Goal: Task Accomplishment & Management: Complete application form

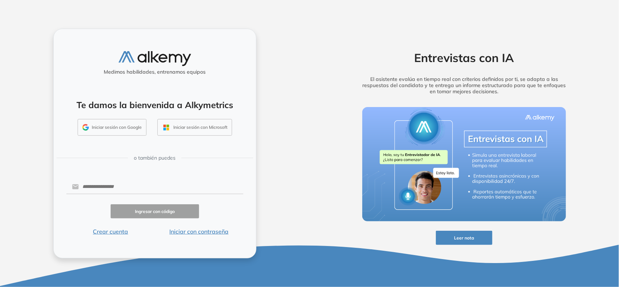
click at [198, 231] on button "Iniciar con contraseña" at bounding box center [199, 231] width 88 height 9
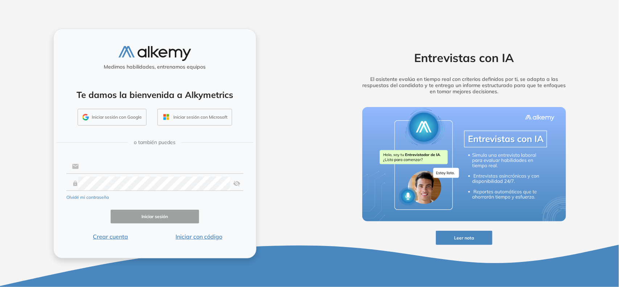
type input "**********"
click at [105, 167] on input "**********" at bounding box center [161, 167] width 164 height 14
click at [184, 156] on div "**********" at bounding box center [154, 144] width 203 height 230
click at [167, 216] on button "Iniciar sesión" at bounding box center [155, 217] width 88 height 14
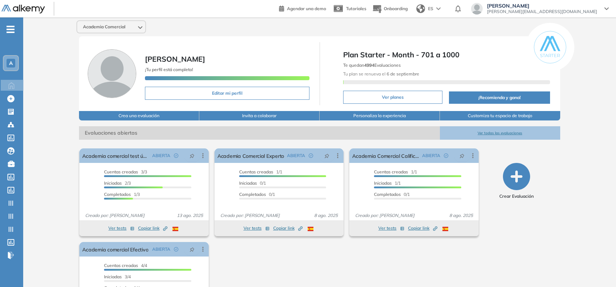
click at [16, 67] on div "A" at bounding box center [11, 63] width 15 height 15
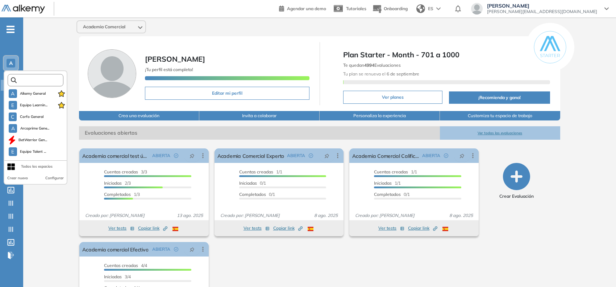
click at [39, 81] on input "text" at bounding box center [38, 80] width 42 height 5
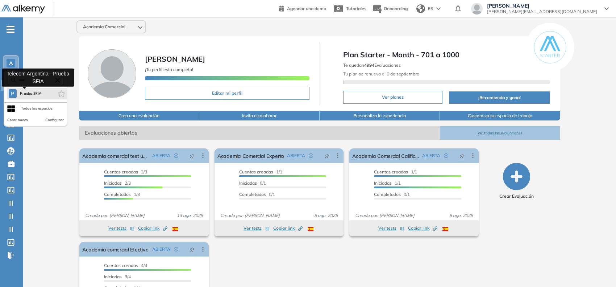
type input "****"
click at [23, 92] on span "Prueba SFIA" at bounding box center [31, 94] width 22 height 6
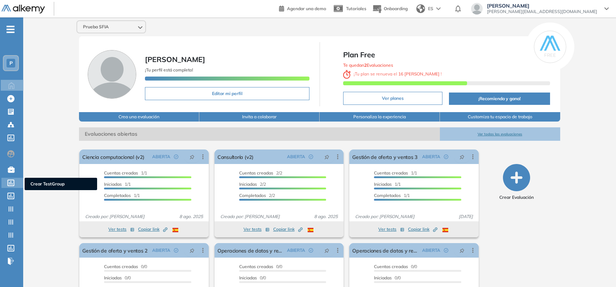
click at [9, 182] on icon at bounding box center [11, 182] width 7 height 7
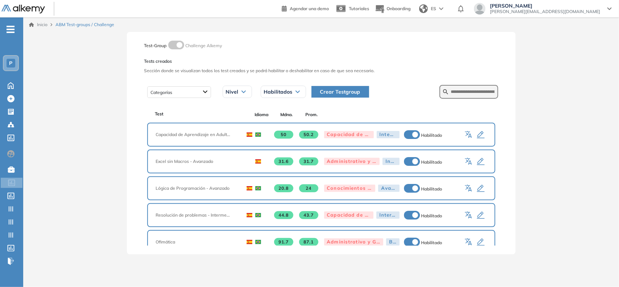
click at [342, 91] on span "Crear Testgroup" at bounding box center [340, 92] width 40 height 8
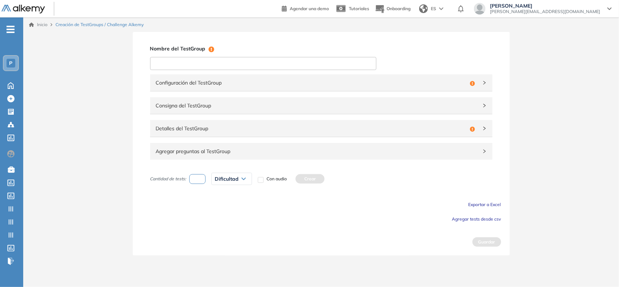
click at [314, 64] on input at bounding box center [263, 63] width 226 height 13
type input "*********"
click at [466, 219] on span "Agregar tests desde csv" at bounding box center [476, 218] width 49 height 5
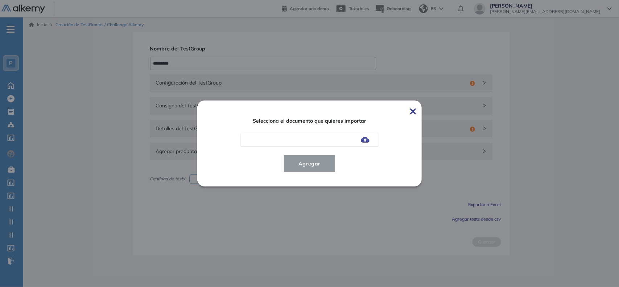
click at [365, 142] on img at bounding box center [365, 140] width 9 height 6
click at [0, 0] on input "file" at bounding box center [0, 0] width 0 height 0
click at [308, 163] on span "Agregar" at bounding box center [310, 163] width 34 height 9
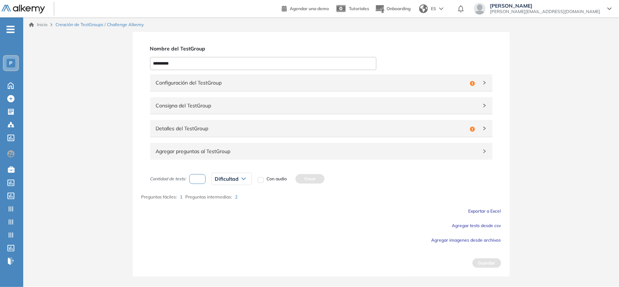
click at [197, 181] on input "number" at bounding box center [197, 179] width 17 height 10
click at [205, 150] on span "Agregar preguntas al TestGroup" at bounding box center [317, 151] width 322 height 8
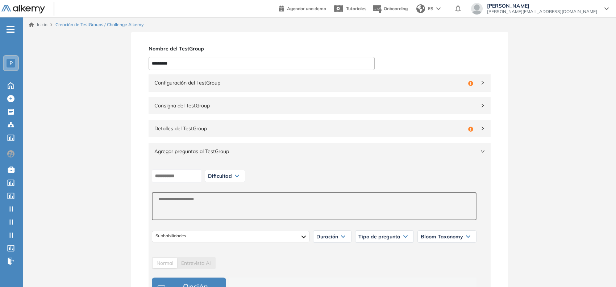
click at [339, 85] on span "Configuración del TestGroup" at bounding box center [309, 83] width 311 height 8
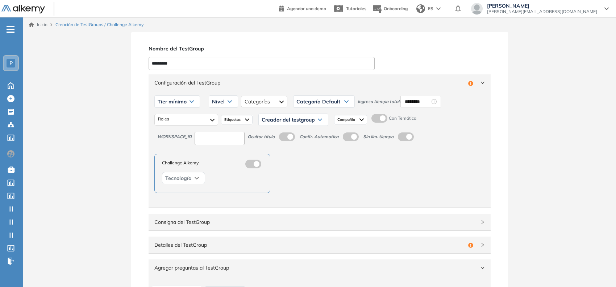
click at [380, 121] on label at bounding box center [380, 118] width 16 height 9
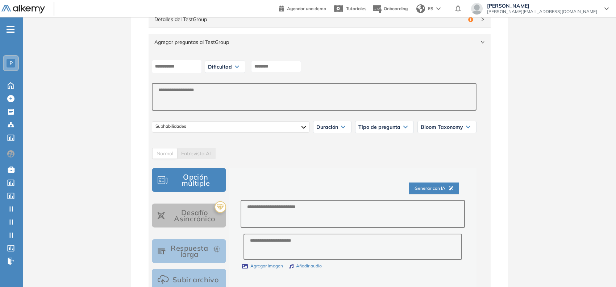
scroll to position [227, 0]
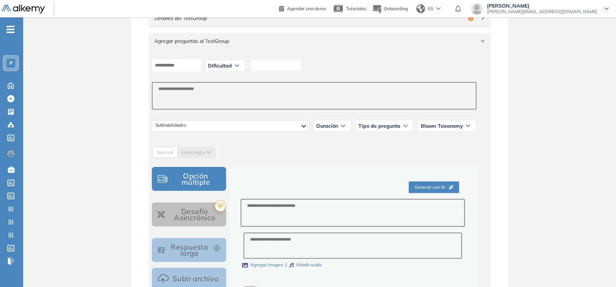
click at [281, 66] on input at bounding box center [276, 65] width 50 height 11
type input "*"
click at [232, 68] on span "Dificultad" at bounding box center [220, 66] width 24 height 6
click at [225, 79] on li "Muy fácil" at bounding box center [217, 81] width 16 height 7
click at [277, 207] on textarea at bounding box center [353, 213] width 224 height 28
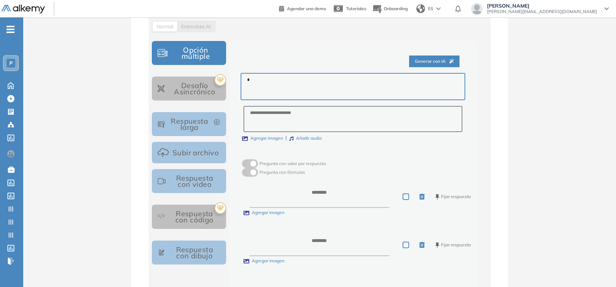
scroll to position [363, 0]
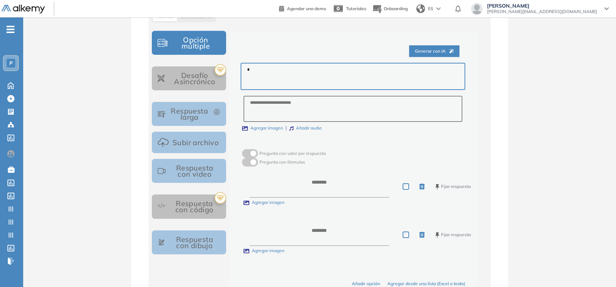
type textarea "*"
click at [298, 190] on textarea at bounding box center [319, 186] width 140 height 22
type textarea "**"
click at [330, 236] on textarea at bounding box center [319, 234] width 141 height 22
type textarea "*"
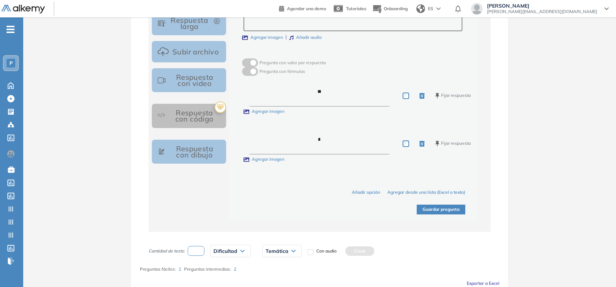
click at [429, 210] on button "Guardar pregunta" at bounding box center [441, 210] width 49 height 10
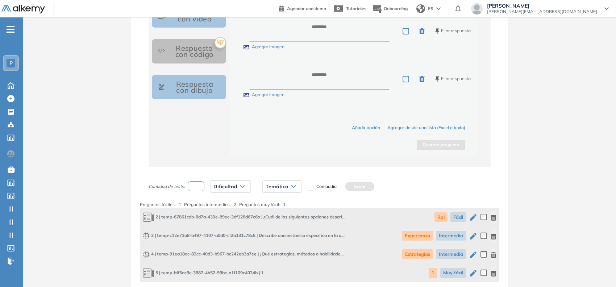
scroll to position [589, 0]
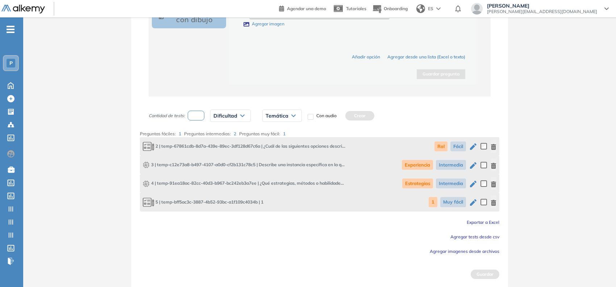
click at [494, 204] on icon "button" at bounding box center [493, 203] width 5 height 6
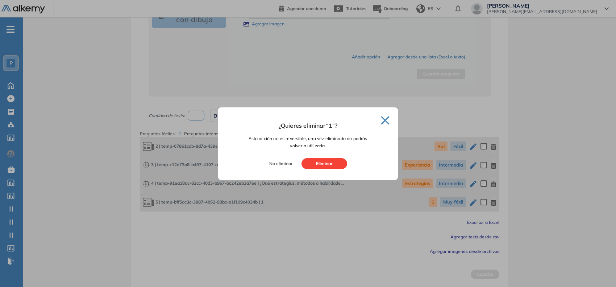
click at [315, 161] on button "Eliminar" at bounding box center [325, 163] width 46 height 11
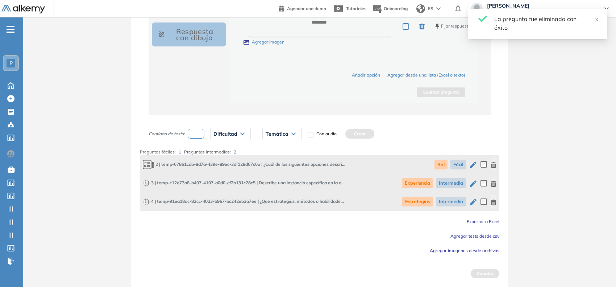
scroll to position [570, 0]
click at [475, 169] on icon "button" at bounding box center [473, 165] width 9 height 9
type input "*********"
type textarea "**********"
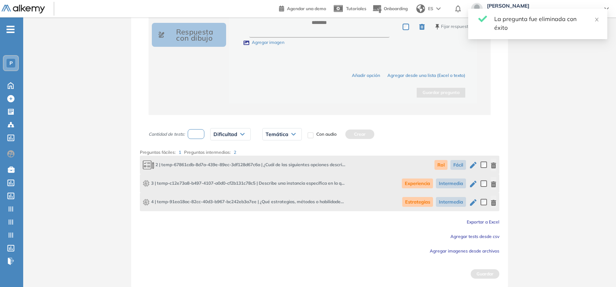
type textarea "**********"
type input "***"
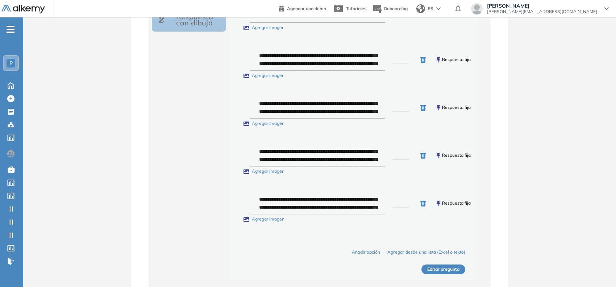
scroll to position [589, 0]
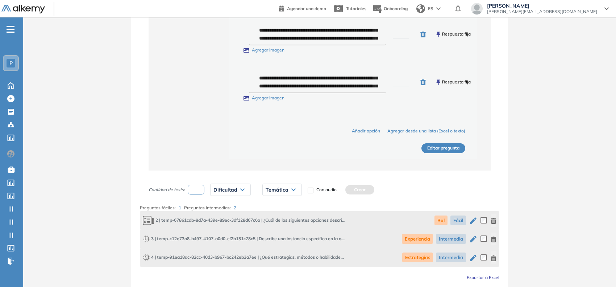
click at [474, 241] on icon "button" at bounding box center [473, 239] width 9 height 9
type textarea "**********"
type input "**********"
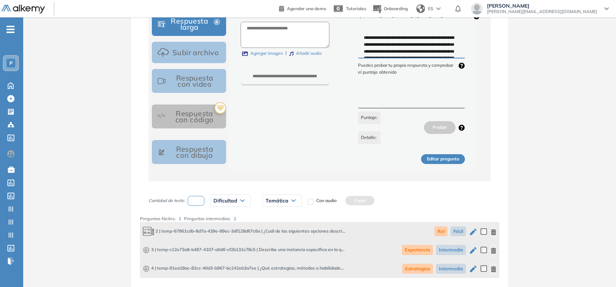
scroll to position [403, 0]
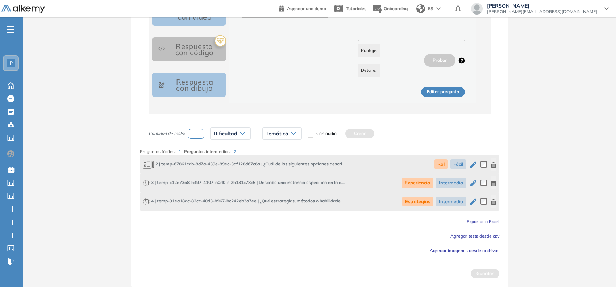
click at [196, 136] on input "number" at bounding box center [196, 134] width 17 height 10
type input "*"
click at [218, 133] on span "Dificultad" at bounding box center [226, 134] width 24 height 6
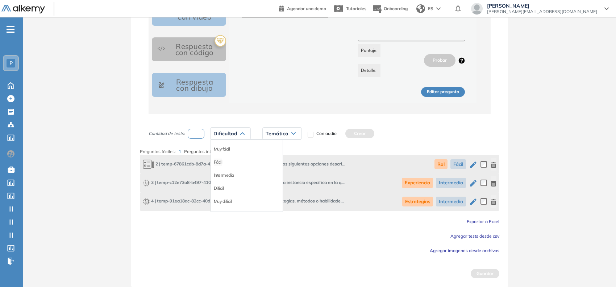
click at [218, 165] on li "Fácil" at bounding box center [218, 161] width 9 height 7
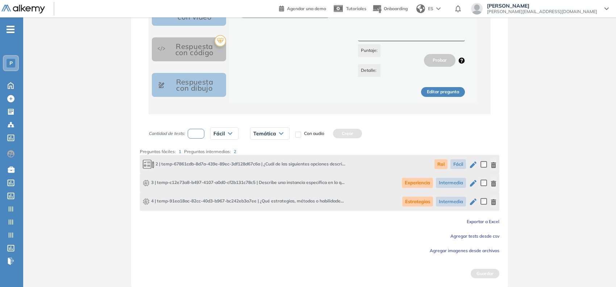
click at [254, 141] on div "Temática Rol Experiencia Estrategias" at bounding box center [269, 133] width 51 height 18
click at [263, 135] on span "Temática" at bounding box center [264, 134] width 23 height 6
click at [258, 149] on li "Rol" at bounding box center [257, 148] width 6 height 7
click at [333, 137] on button "Crear" at bounding box center [332, 133] width 29 height 9
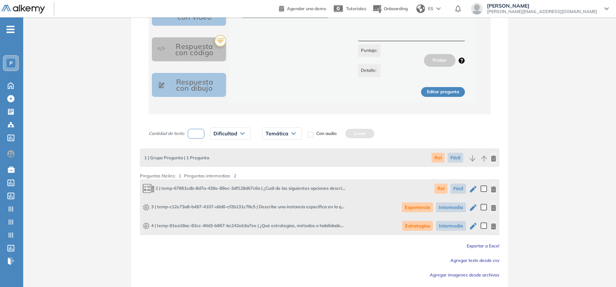
click at [197, 134] on input "number" at bounding box center [196, 134] width 17 height 10
type input "*"
click at [216, 136] on span "Dificultad" at bounding box center [226, 134] width 24 height 6
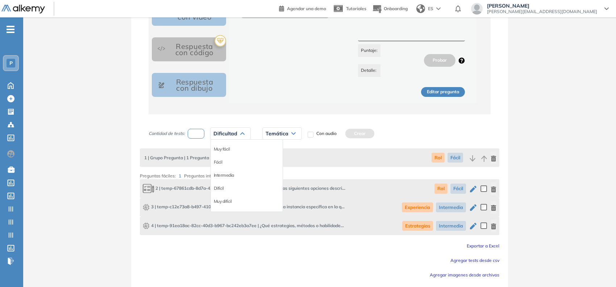
click at [222, 176] on li "Intermedia" at bounding box center [224, 175] width 20 height 7
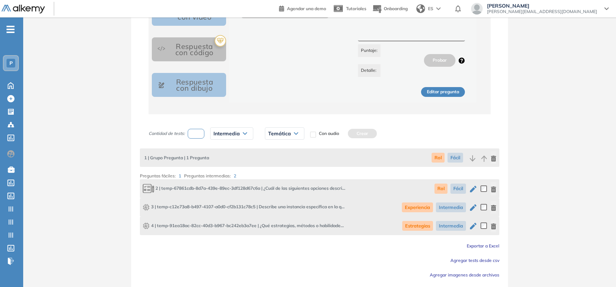
click at [285, 131] on span "Temática" at bounding box center [279, 134] width 23 height 6
drag, startPoint x: 282, startPoint y: 163, endPoint x: 303, endPoint y: 158, distance: 22.1
click at [282, 164] on li "Experiencia" at bounding box center [280, 161] width 22 height 7
click at [365, 136] on button "Crear" at bounding box center [368, 133] width 29 height 9
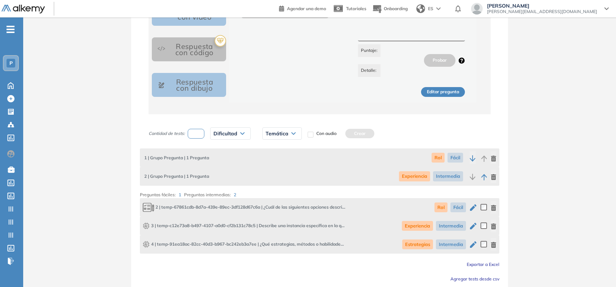
click at [197, 135] on input "number" at bounding box center [196, 134] width 17 height 10
type input "*"
click at [226, 133] on span "Dificultad" at bounding box center [226, 134] width 24 height 6
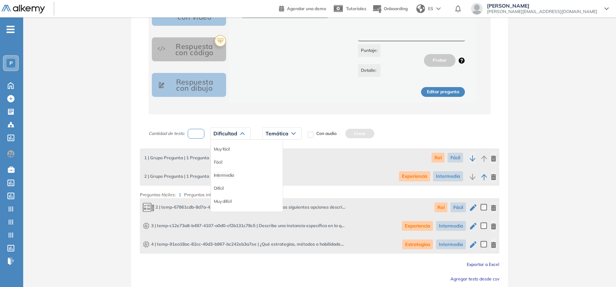
click at [227, 174] on li "Intermedia" at bounding box center [224, 175] width 20 height 7
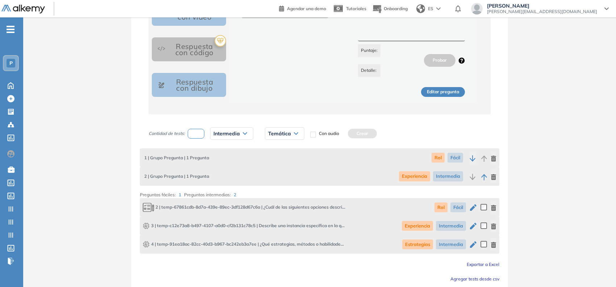
click at [286, 132] on span "Temática" at bounding box center [279, 134] width 23 height 6
click at [281, 175] on li "Estrategias" at bounding box center [279, 175] width 21 height 7
click at [368, 135] on button "Crear" at bounding box center [367, 133] width 29 height 9
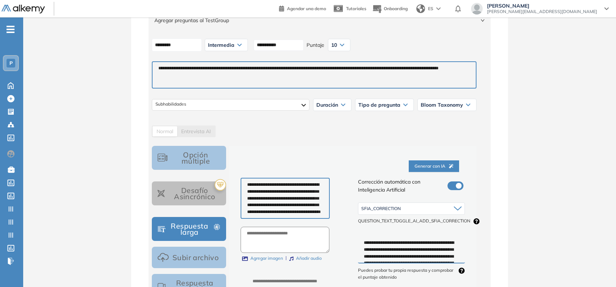
scroll to position [0, 0]
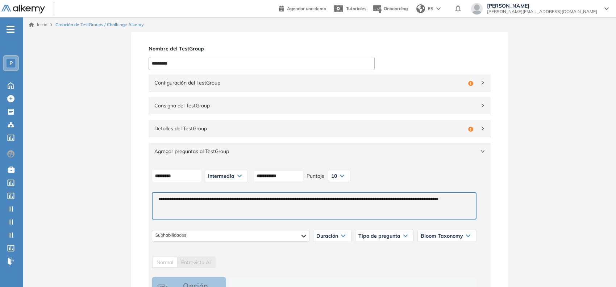
click at [320, 83] on span "Configuración del TestGroup" at bounding box center [309, 83] width 311 height 8
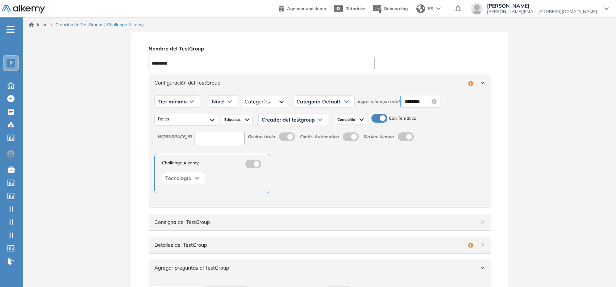
click at [409, 102] on input "********" at bounding box center [417, 102] width 25 height 8
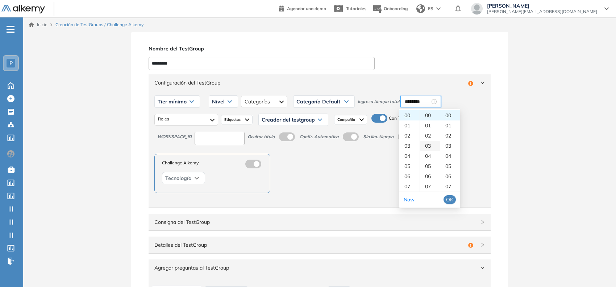
scroll to position [45, 0]
click at [432, 170] on div "10" at bounding box center [430, 171] width 20 height 10
type input "********"
click at [453, 198] on span "OK" at bounding box center [449, 199] width 7 height 8
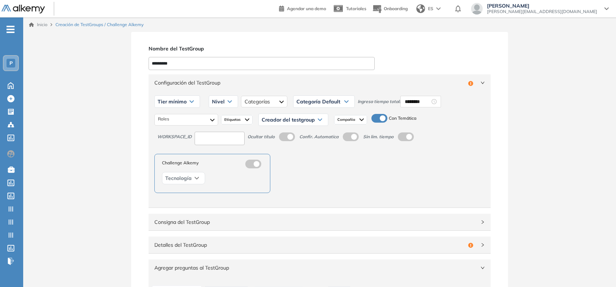
click at [172, 100] on span "Tier mínimo" at bounding box center [172, 102] width 29 height 6
click at [174, 117] on li "Tier N° 1" at bounding box center [166, 117] width 16 height 7
click at [202, 135] on input at bounding box center [220, 138] width 50 height 13
type input "****"
click at [182, 120] on div at bounding box center [186, 120] width 64 height 12
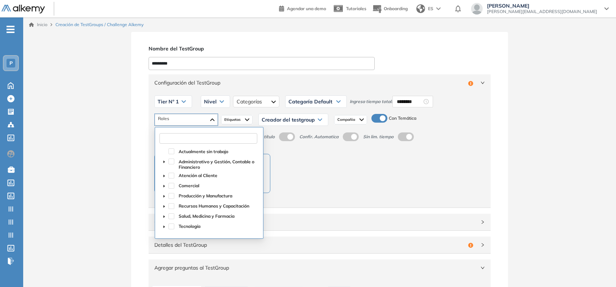
click at [173, 140] on input "text" at bounding box center [209, 138] width 98 height 11
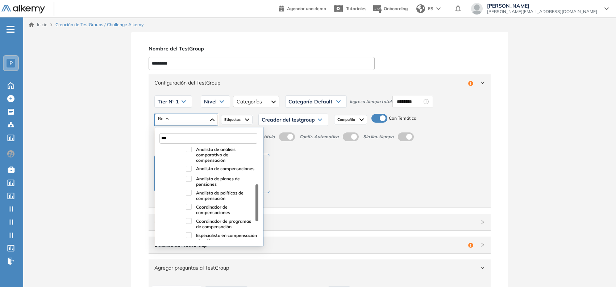
scroll to position [91, 0]
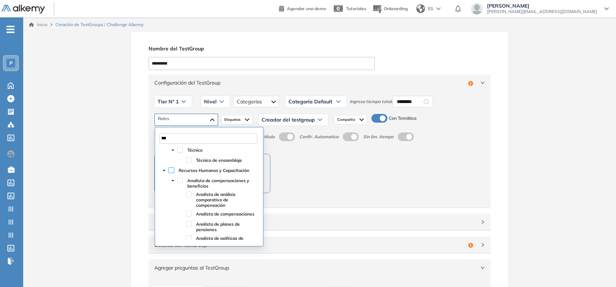
click at [173, 172] on span at bounding box center [172, 170] width 6 height 6
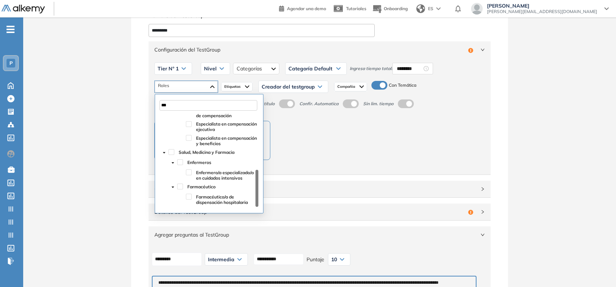
scroll to position [45, 0]
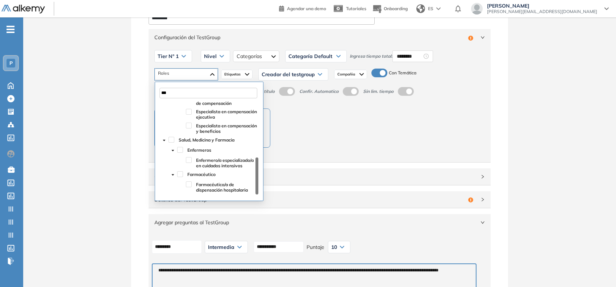
type input "***"
click at [344, 131] on div "Challenge Alkemy Tecnología" at bounding box center [319, 127] width 331 height 39
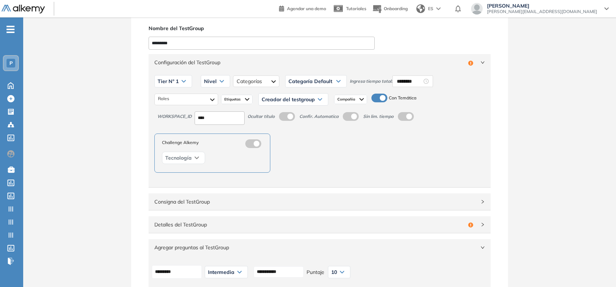
scroll to position [0, 0]
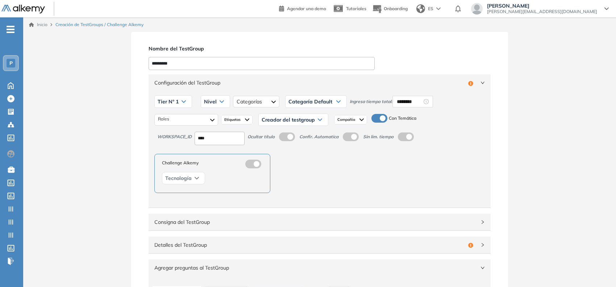
click at [227, 104] on div "Nivel" at bounding box center [215, 102] width 29 height 12
click at [213, 156] on li "Integrador" at bounding box center [215, 156] width 20 height 7
click at [242, 120] on span "Etiquetas" at bounding box center [233, 120] width 18 height 6
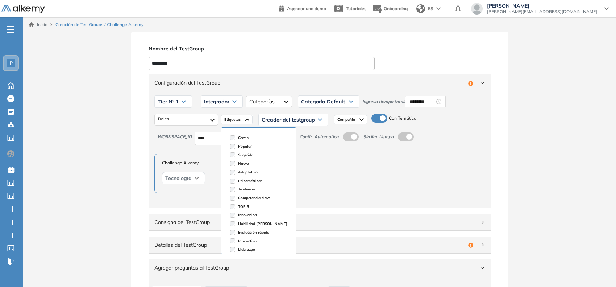
click at [302, 125] on div "Creador del testgroup" at bounding box center [293, 120] width 69 height 12
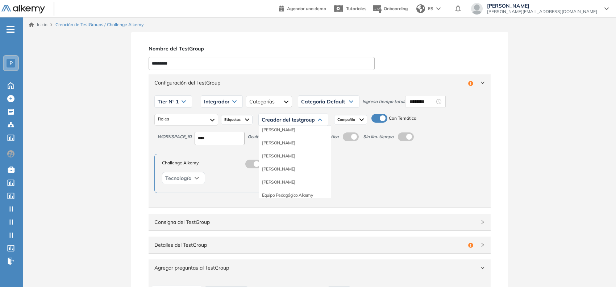
scroll to position [45, 0]
click at [301, 180] on li "Equipo Pedagógico Alkemy" at bounding box center [287, 181] width 51 height 7
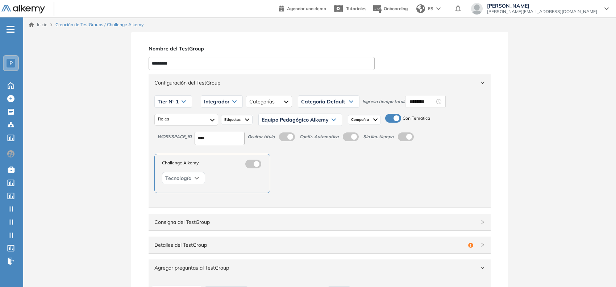
click at [325, 102] on span "Categoría Default" at bounding box center [323, 102] width 44 height 6
click at [347, 89] on div "Configuración del TestGroup Incompleto" at bounding box center [320, 82] width 342 height 17
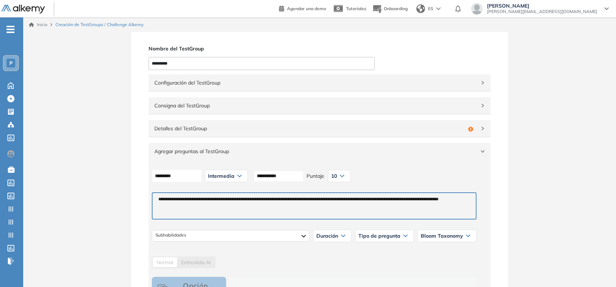
click at [228, 132] on span "Detalles del TestGroup" at bounding box center [309, 128] width 311 height 8
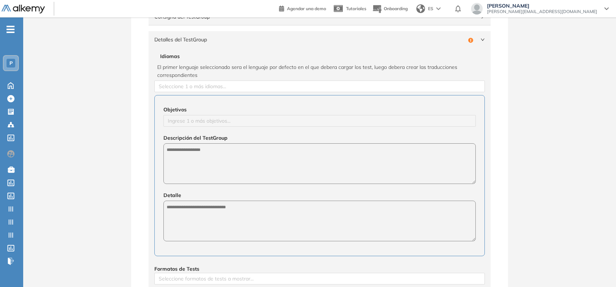
scroll to position [91, 0]
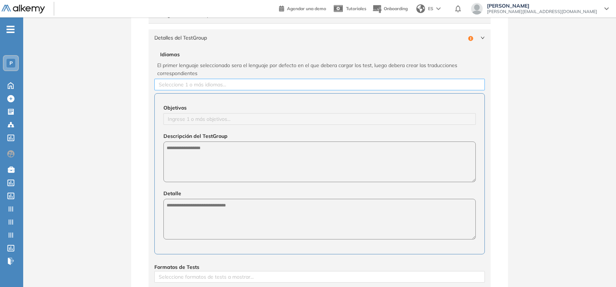
click at [200, 86] on div at bounding box center [319, 84] width 327 height 9
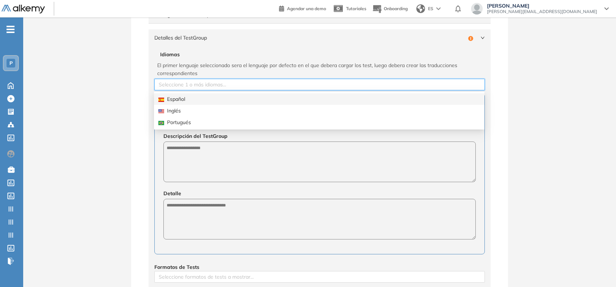
click at [185, 95] on div "Español" at bounding box center [319, 99] width 322 height 8
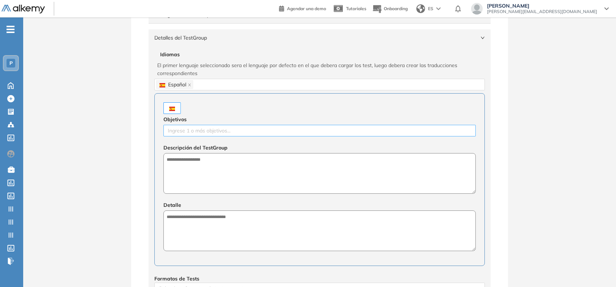
click at [176, 129] on div at bounding box center [319, 130] width 309 height 9
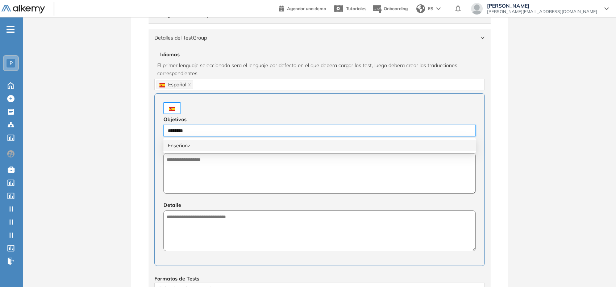
type input "*********"
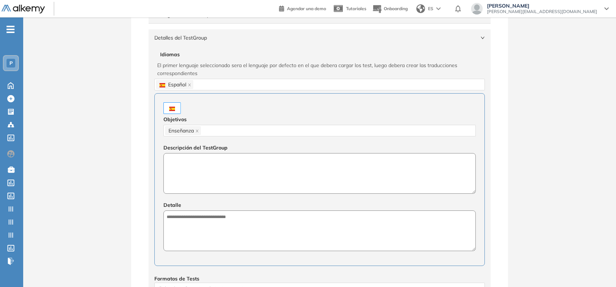
click at [293, 184] on textarea at bounding box center [320, 173] width 313 height 41
click at [228, 160] on textarea "**********" at bounding box center [320, 173] width 313 height 41
type textarea "**********"
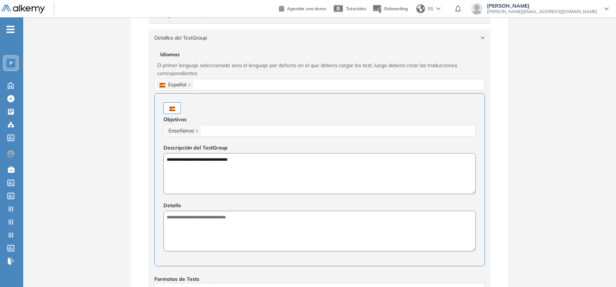
click at [228, 207] on span "Detalle" at bounding box center [320, 205] width 313 height 8
click at [222, 223] on textarea at bounding box center [320, 231] width 313 height 41
paste textarea "**********"
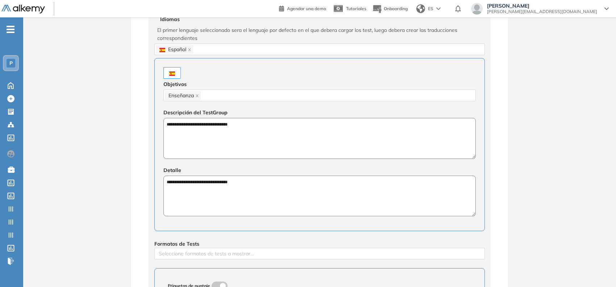
scroll to position [227, 0]
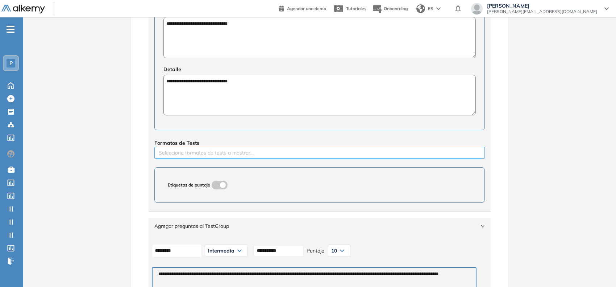
click at [211, 151] on div at bounding box center [319, 152] width 327 height 9
type textarea "**********"
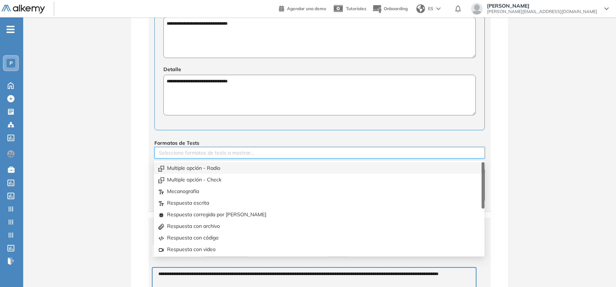
click at [199, 164] on div "Multiple opción - Radio" at bounding box center [319, 168] width 322 height 8
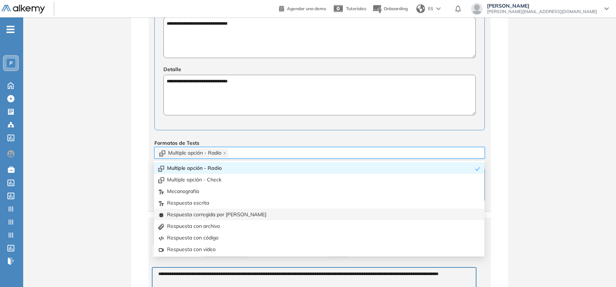
click at [227, 215] on div "Respuesta corregida por IA" at bounding box center [319, 214] width 322 height 8
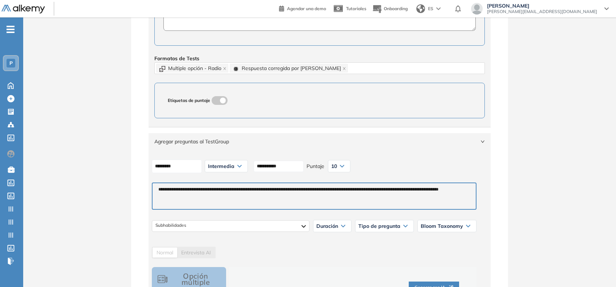
scroll to position [317, 0]
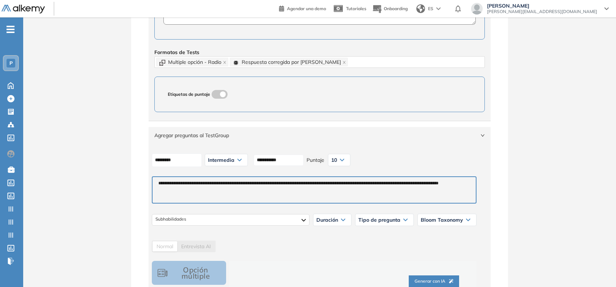
click at [171, 137] on span "Agregar preguntas al TestGroup" at bounding box center [315, 135] width 322 height 8
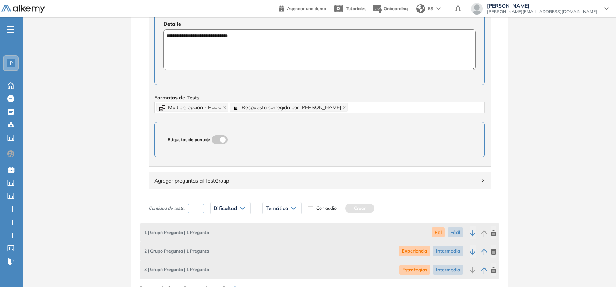
scroll to position [409, 0]
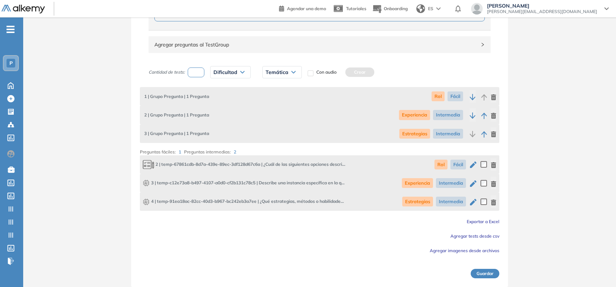
click at [495, 270] on button "Guardar" at bounding box center [485, 273] width 29 height 9
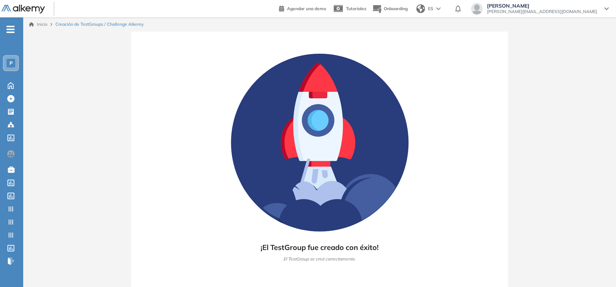
scroll to position [0, 0]
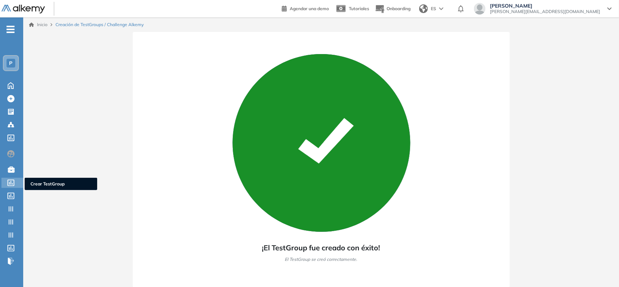
click at [15, 183] on icon at bounding box center [10, 182] width 7 height 7
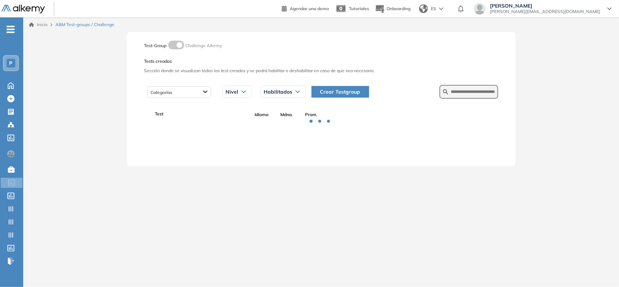
click at [329, 92] on span "Crear Testgroup" at bounding box center [340, 92] width 40 height 8
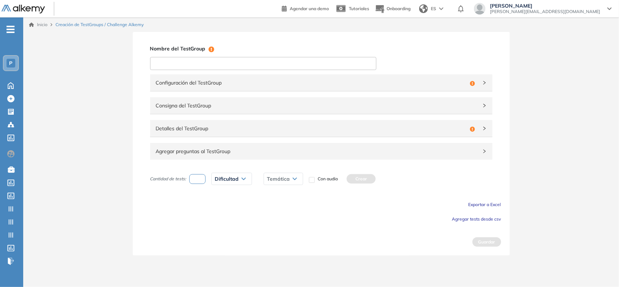
click at [264, 66] on input at bounding box center [263, 63] width 226 height 13
type input "**********"
click at [427, 81] on span "Configuración del TestGroup" at bounding box center [311, 83] width 311 height 8
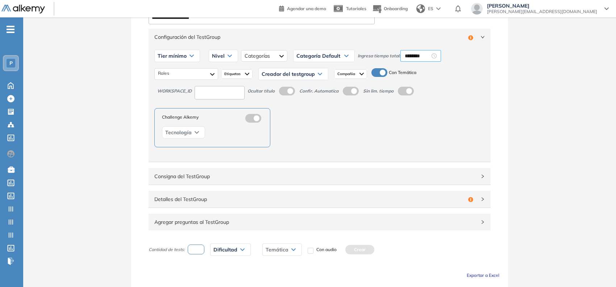
scroll to position [85, 0]
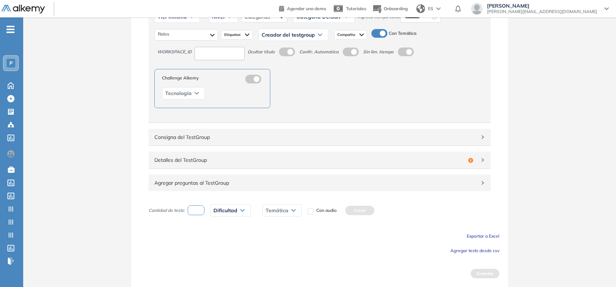
click at [487, 249] on span "Agregar tests desde csv" at bounding box center [475, 250] width 49 height 5
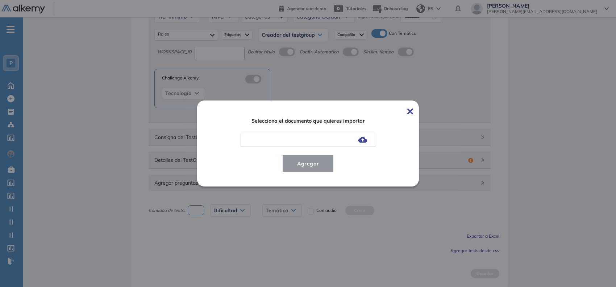
click at [365, 140] on img at bounding box center [363, 140] width 9 height 6
click at [0, 0] on input "file" at bounding box center [0, 0] width 0 height 0
click at [301, 167] on span "Agregar" at bounding box center [309, 163] width 34 height 9
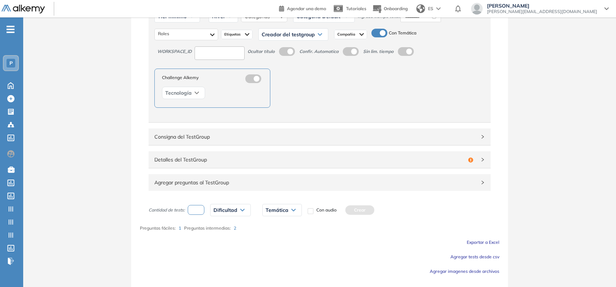
scroll to position [106, 0]
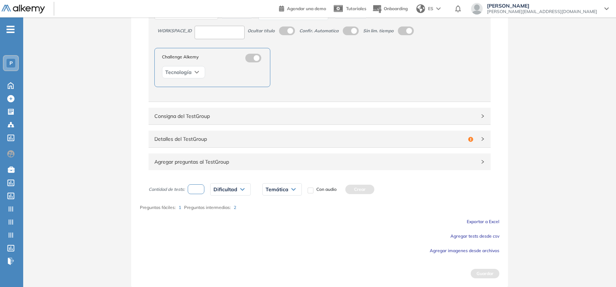
click at [202, 191] on input "number" at bounding box center [196, 189] width 17 height 10
type input "*"
click at [223, 187] on span "Dificultad" at bounding box center [226, 189] width 24 height 6
click at [219, 218] on li "Fácil" at bounding box center [218, 217] width 9 height 7
click at [257, 190] on span "Temática" at bounding box center [264, 189] width 23 height 6
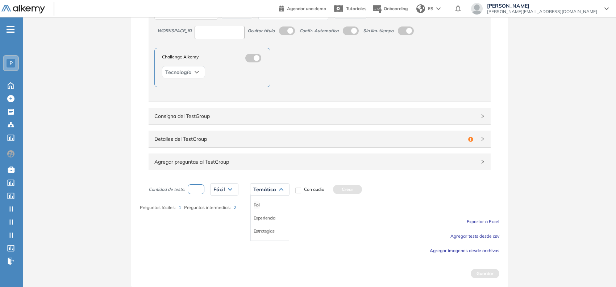
click at [259, 204] on li "Rol" at bounding box center [257, 204] width 6 height 7
click at [334, 188] on button "Crear" at bounding box center [332, 189] width 29 height 9
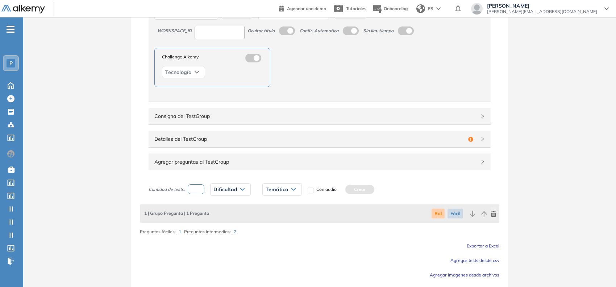
click at [197, 189] on input "number" at bounding box center [196, 189] width 17 height 10
type input "*"
click at [220, 185] on div "Dificultad" at bounding box center [231, 189] width 40 height 12
click at [220, 230] on li "Intermedia" at bounding box center [224, 230] width 20 height 7
click at [282, 182] on div "Temática Rol Experiencia Estrategias" at bounding box center [284, 189] width 51 height 18
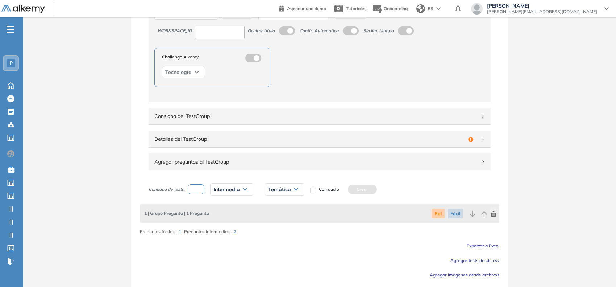
click at [281, 189] on span "Temática" at bounding box center [279, 189] width 23 height 6
click at [280, 218] on li "Experiencia" at bounding box center [280, 217] width 22 height 7
drag, startPoint x: 377, startPoint y: 187, endPoint x: 331, endPoint y: 191, distance: 46.3
click at [376, 187] on button "Crear" at bounding box center [368, 189] width 29 height 9
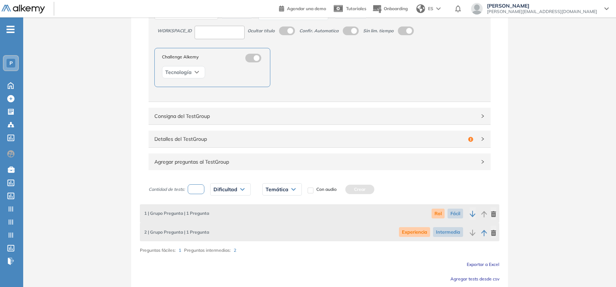
click at [195, 189] on input "number" at bounding box center [196, 189] width 17 height 10
type input "*"
click at [222, 185] on div "Dificultad" at bounding box center [231, 189] width 40 height 12
click at [224, 233] on li "Intermedia" at bounding box center [224, 230] width 20 height 7
click at [285, 188] on span "Temática" at bounding box center [279, 189] width 23 height 6
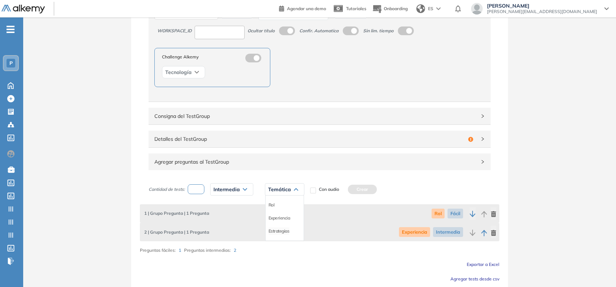
click at [279, 233] on li "Estrategias" at bounding box center [279, 230] width 21 height 7
click at [367, 190] on button "Crear" at bounding box center [367, 189] width 29 height 9
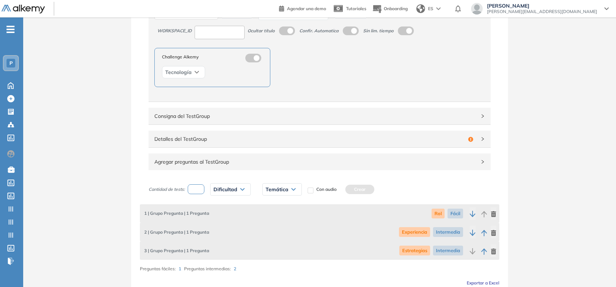
click at [218, 137] on span "Detalles del TestGroup" at bounding box center [309, 139] width 311 height 8
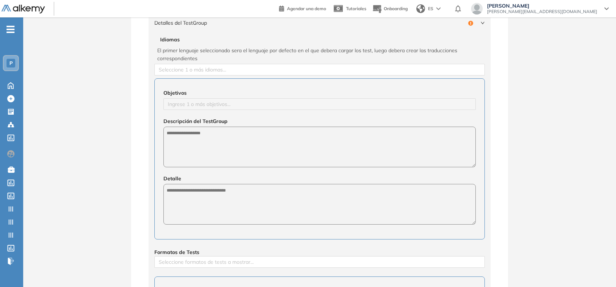
scroll to position [242, 0]
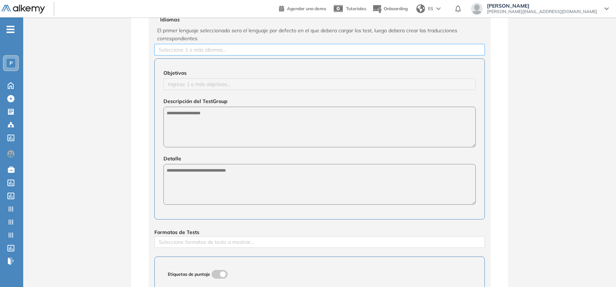
click at [218, 50] on div at bounding box center [319, 49] width 327 height 9
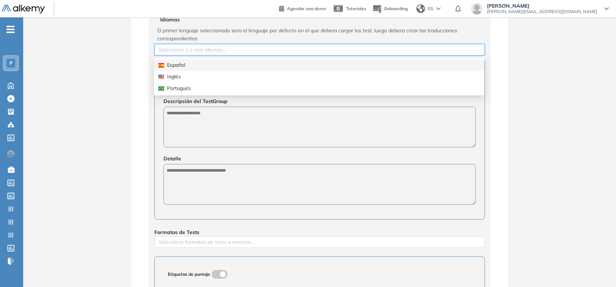
click at [196, 65] on div "Español" at bounding box center [319, 65] width 322 height 8
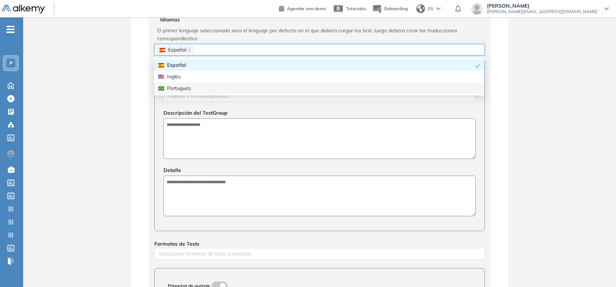
click at [141, 96] on div "Configuración del TestGroup Incompleto Tier mínimo Tier N° 1 Tier N° 2 Tier N° …" at bounding box center [320, 86] width 360 height 511
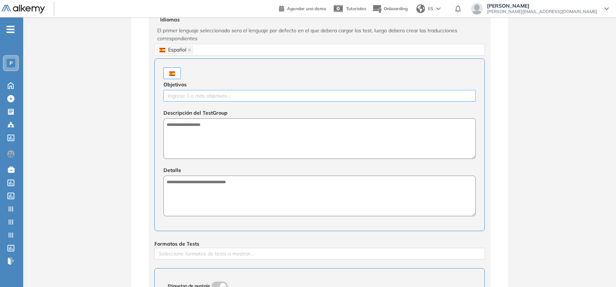
click at [176, 93] on div at bounding box center [319, 95] width 309 height 9
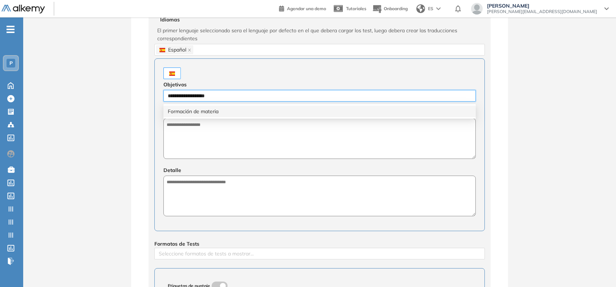
type input "**********"
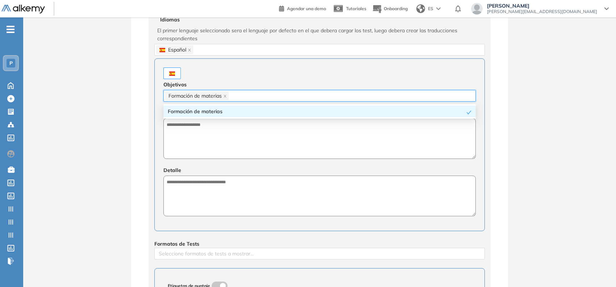
click at [235, 165] on div "Detalle" at bounding box center [320, 190] width 313 height 51
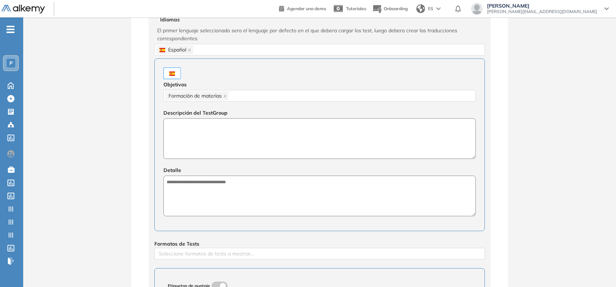
click at [247, 141] on textarea at bounding box center [320, 138] width 313 height 41
paste textarea "**********"
type textarea "**********"
click at [236, 187] on textarea at bounding box center [320, 196] width 313 height 41
paste textarea "**********"
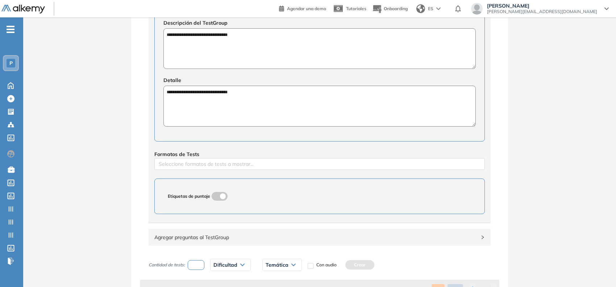
scroll to position [333, 0]
click at [223, 160] on div at bounding box center [319, 163] width 327 height 9
type textarea "**********"
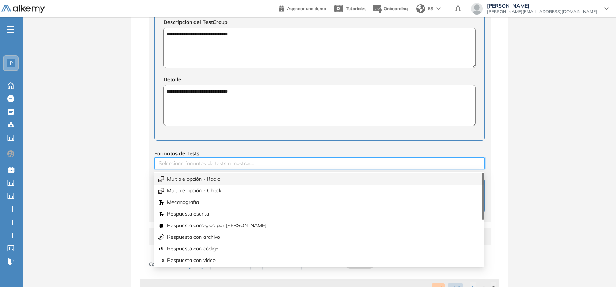
click at [202, 178] on div "Multiple opción - Radio" at bounding box center [319, 179] width 322 height 8
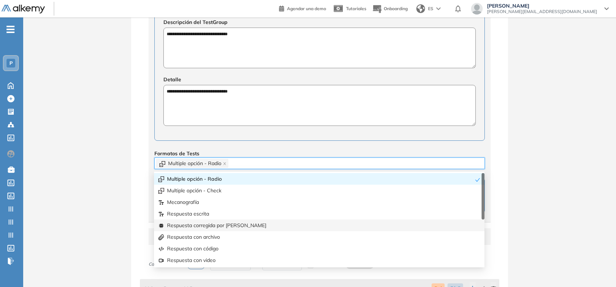
click at [211, 225] on div "Respuesta corregida por IA" at bounding box center [319, 225] width 322 height 8
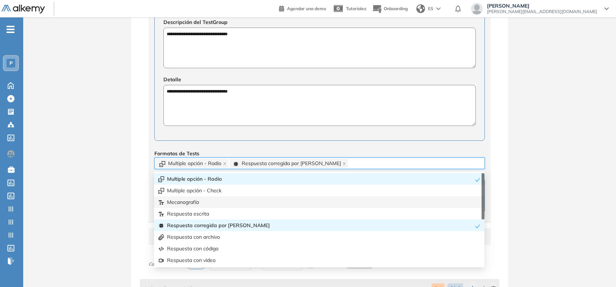
click at [126, 173] on div "**********" at bounding box center [319, 61] width 593 height 724
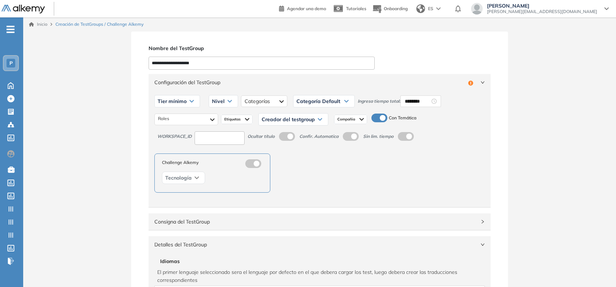
scroll to position [0, 0]
click at [414, 98] on input "********" at bounding box center [417, 102] width 25 height 8
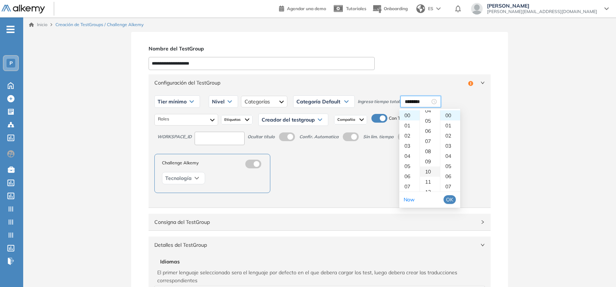
click at [427, 169] on div "10" at bounding box center [430, 171] width 20 height 10
type input "********"
click at [449, 200] on span "OK" at bounding box center [449, 199] width 7 height 8
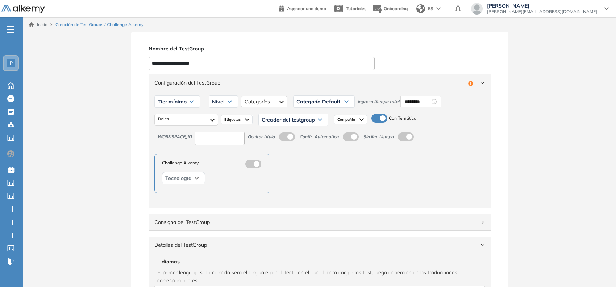
click at [194, 103] on div "Tier mínimo" at bounding box center [177, 102] width 45 height 12
click at [164, 114] on li "Tier N° 1" at bounding box center [166, 117] width 16 height 7
click at [199, 135] on input at bounding box center [220, 138] width 50 height 13
type input "****"
click at [203, 121] on div at bounding box center [186, 120] width 64 height 12
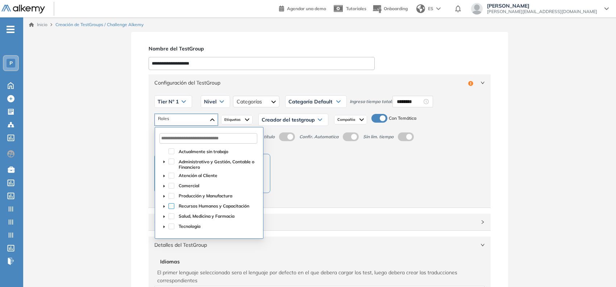
click at [169, 204] on span at bounding box center [172, 206] width 6 height 6
click at [214, 106] on div "Nivel" at bounding box center [215, 102] width 29 height 12
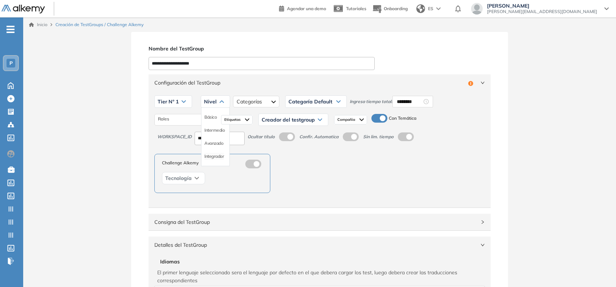
click at [212, 155] on li "Integrador" at bounding box center [215, 156] width 20 height 7
click at [248, 120] on img at bounding box center [247, 120] width 4 height 6
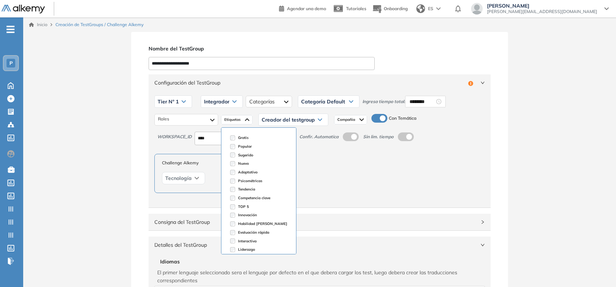
click at [283, 118] on span "Creador del testgroup" at bounding box center [288, 120] width 53 height 6
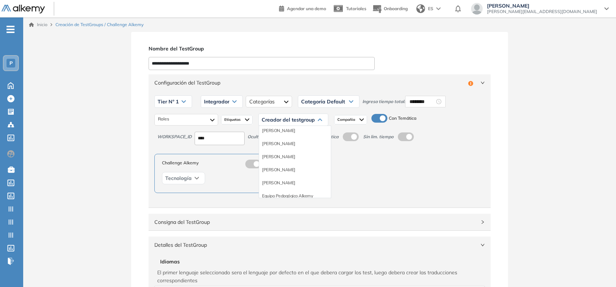
scroll to position [45, 0]
click at [292, 181] on li "Equipo Pedagógico Alkemy" at bounding box center [287, 181] width 51 height 7
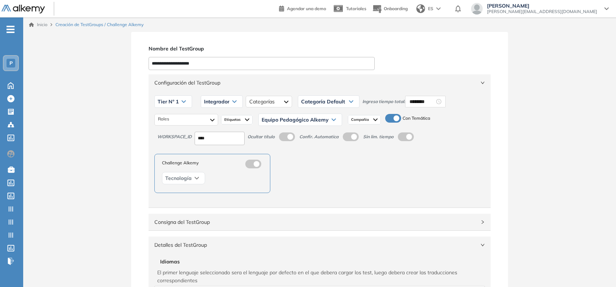
click at [387, 82] on span "Configuración del TestGroup" at bounding box center [315, 83] width 322 height 8
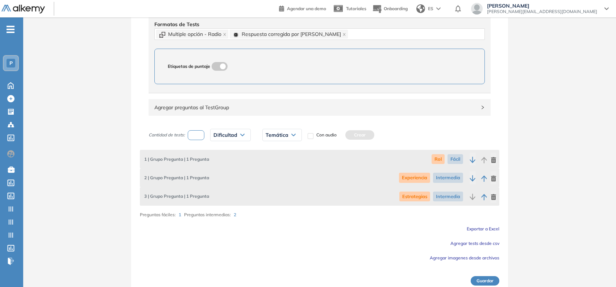
scroll to position [353, 0]
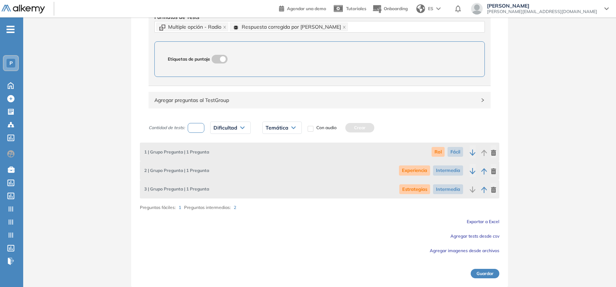
click at [490, 273] on button "Guardar" at bounding box center [485, 273] width 29 height 9
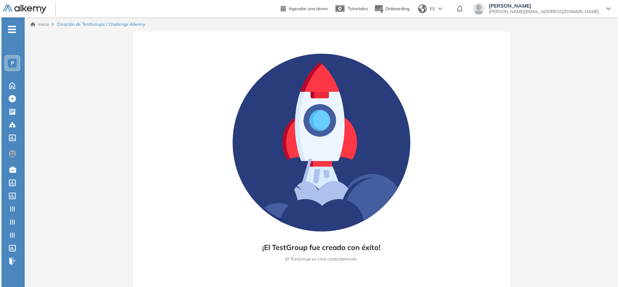
scroll to position [0, 0]
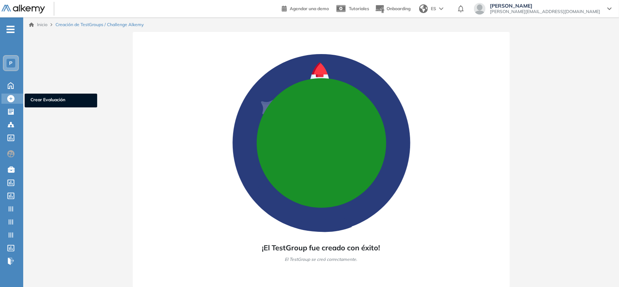
click at [12, 99] on icon at bounding box center [10, 98] width 7 height 7
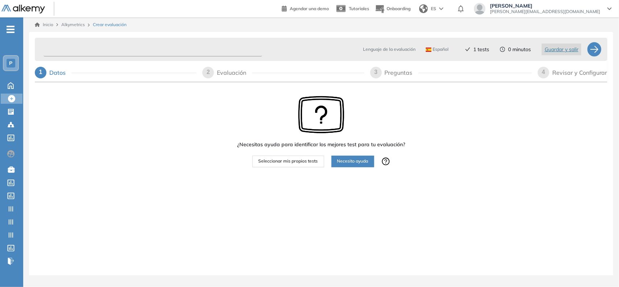
click at [78, 52] on input "text" at bounding box center [153, 49] width 219 height 14
type input "**********"
click at [285, 161] on span "Seleccionar mis propios tests" at bounding box center [288, 161] width 59 height 7
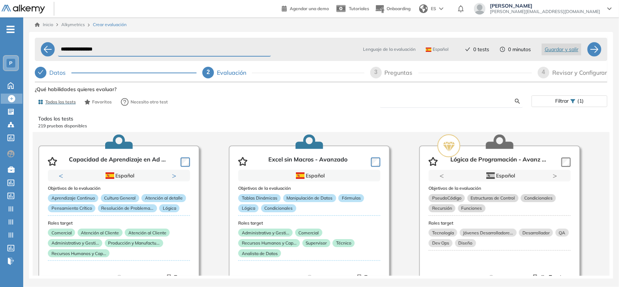
click at [409, 100] on input "text" at bounding box center [450, 101] width 129 height 7
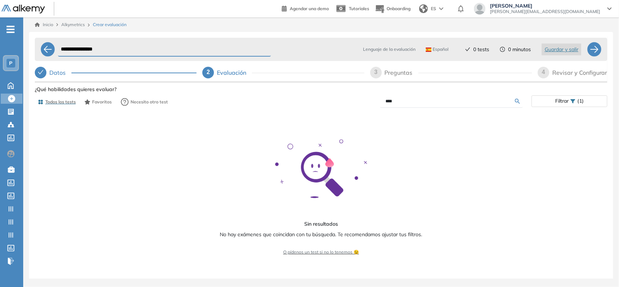
click at [389, 102] on input "****" at bounding box center [450, 101] width 129 height 7
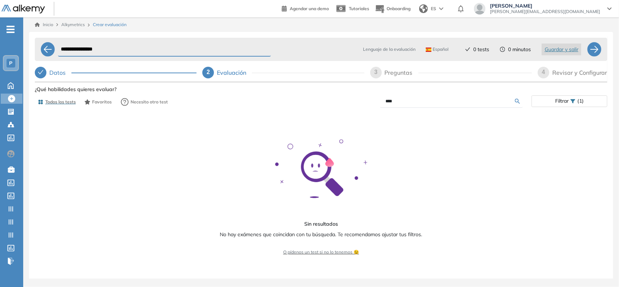
click at [12, 31] on span "-" at bounding box center [11, 29] width 8 height 6
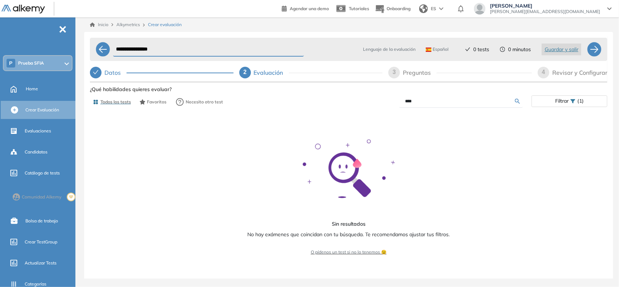
click at [403, 102] on form "****" at bounding box center [461, 101] width 124 height 13
click at [407, 100] on input "****" at bounding box center [460, 101] width 110 height 7
type input "*********"
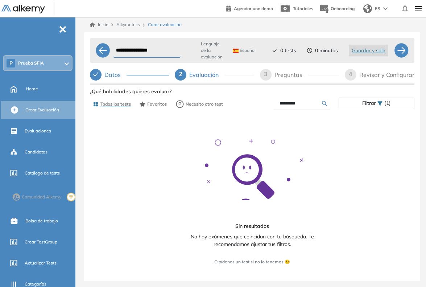
click at [107, 75] on div "Datos" at bounding box center [115, 75] width 22 height 12
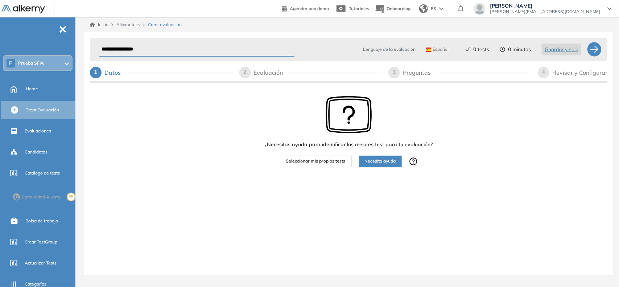
click at [319, 160] on span "Seleccionar mis propios tests" at bounding box center [315, 161] width 59 height 7
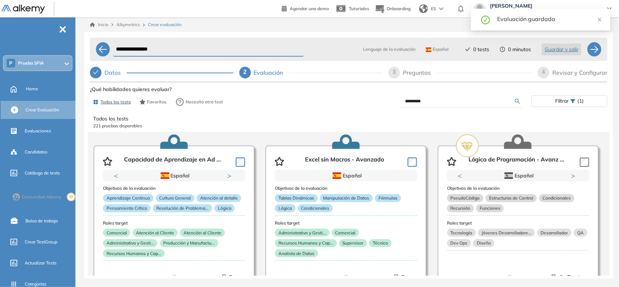
click at [409, 103] on input "*********" at bounding box center [460, 101] width 110 height 7
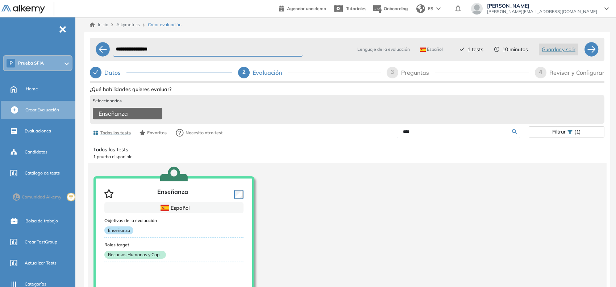
click at [412, 134] on input "****" at bounding box center [457, 131] width 109 height 7
type input "****"
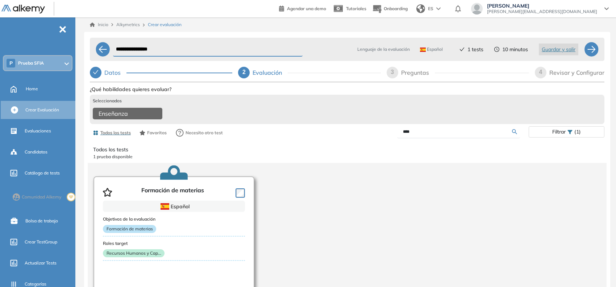
click at [237, 200] on div "Formación de materias" at bounding box center [174, 191] width 142 height 20
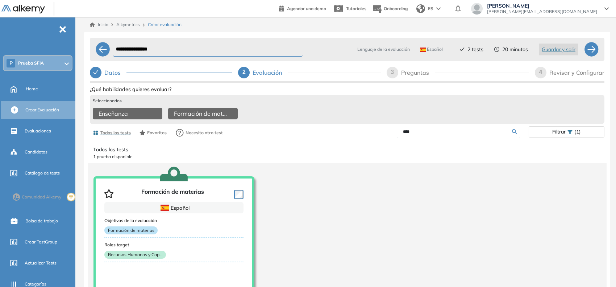
click at [392, 75] on div "3" at bounding box center [393, 73] width 12 height 12
select select "*****"
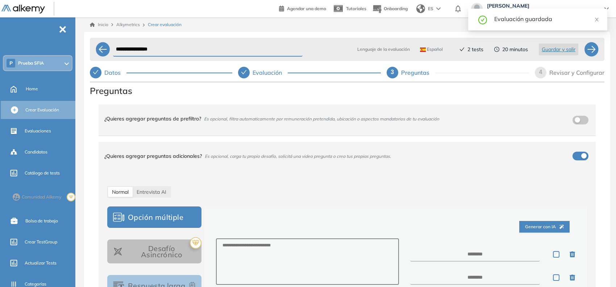
click at [541, 71] on span "4" at bounding box center [541, 72] width 3 height 6
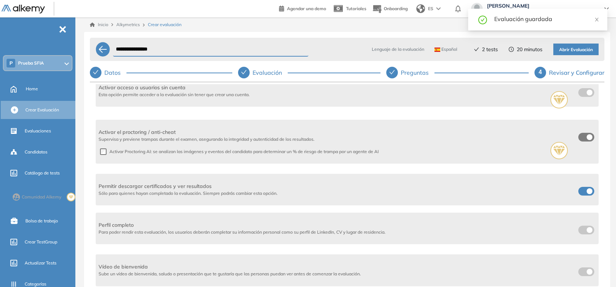
scroll to position [214, 0]
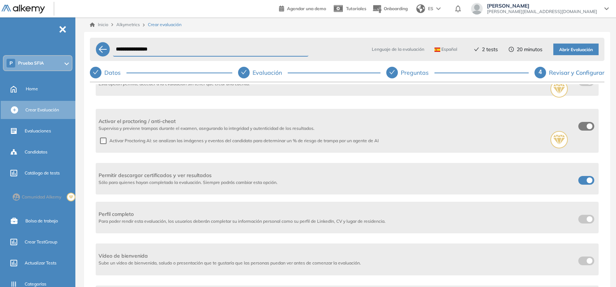
click at [589, 177] on label at bounding box center [587, 180] width 16 height 9
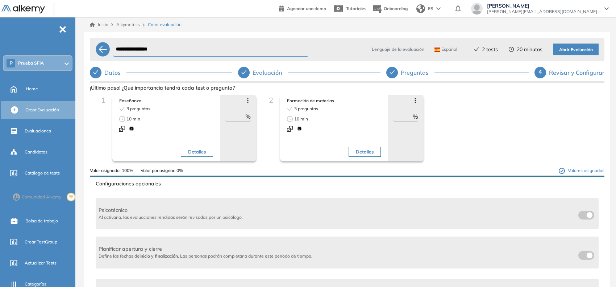
click at [570, 46] on span "Abrir Evaluación" at bounding box center [577, 49] width 34 height 7
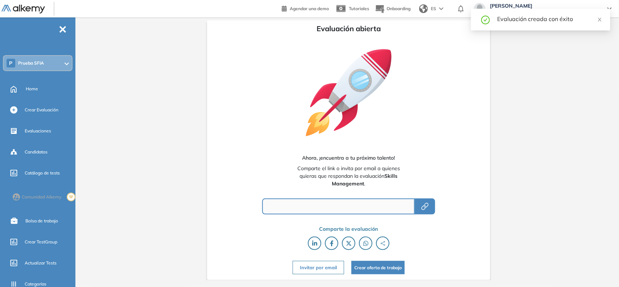
type input "**********"
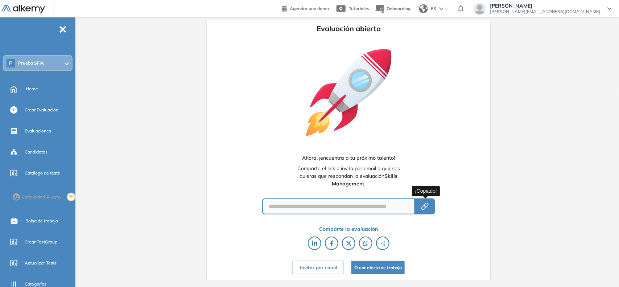
click at [430, 203] on button "button" at bounding box center [425, 206] width 20 height 16
click at [41, 125] on div "Evaluaciones" at bounding box center [49, 131] width 49 height 12
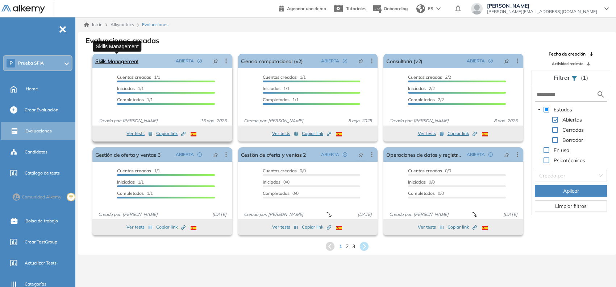
click at [129, 62] on link "Skills Management" at bounding box center [116, 61] width 43 height 15
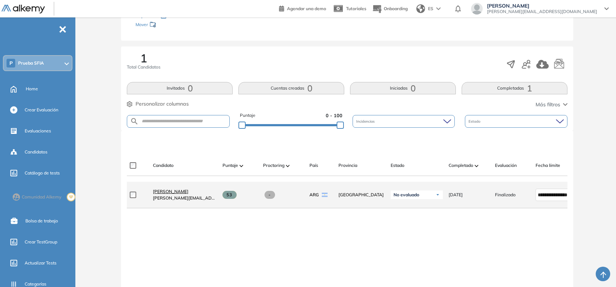
click at [166, 194] on span "[PERSON_NAME]" at bounding box center [171, 191] width 36 height 5
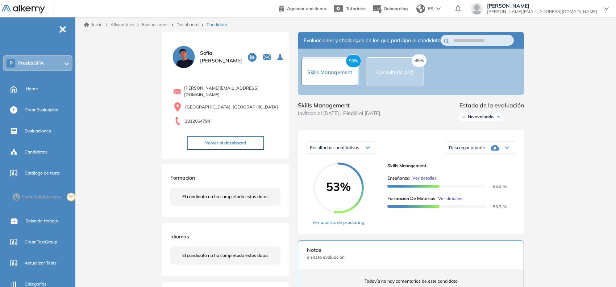
click at [432, 181] on span "Ver detalles" at bounding box center [425, 178] width 24 height 7
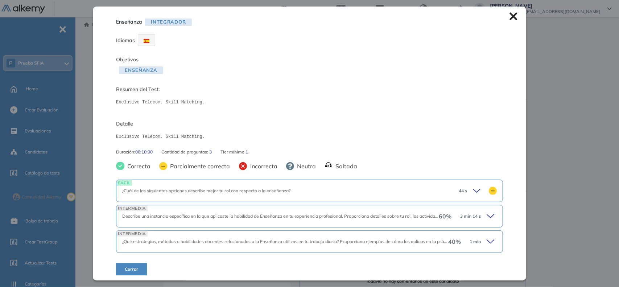
scroll to position [3, 0]
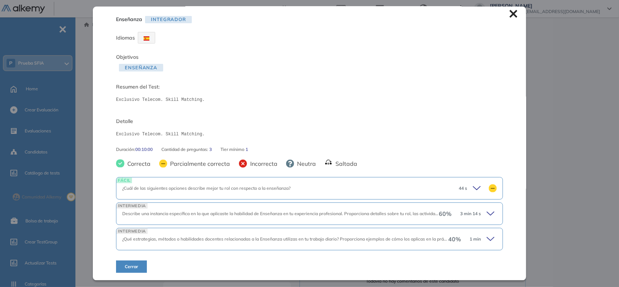
click at [473, 189] on icon at bounding box center [478, 188] width 10 height 10
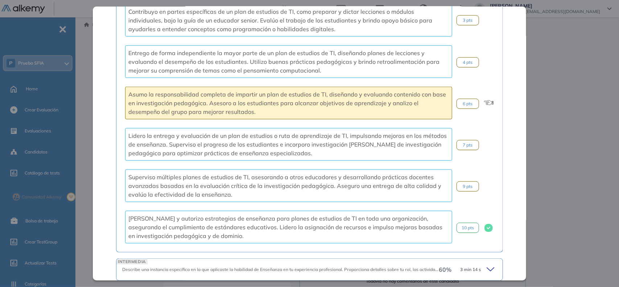
scroll to position [304, 0]
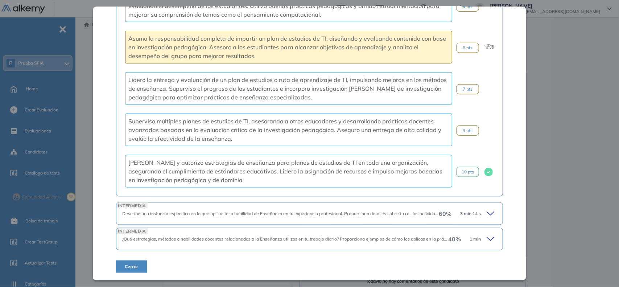
click at [487, 215] on icon at bounding box center [492, 214] width 10 height 10
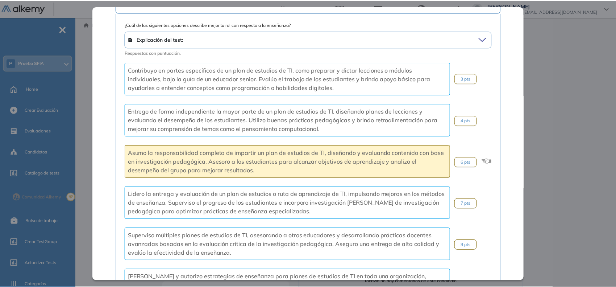
scroll to position [189, 0]
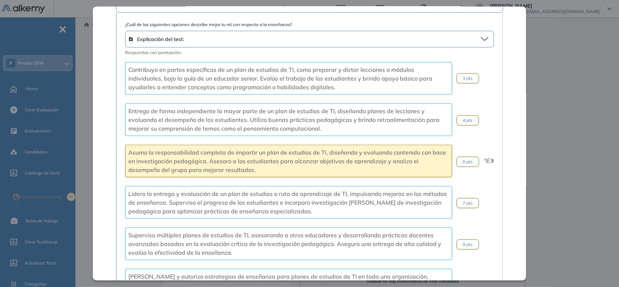
click at [547, 53] on div "Inicio Alkymetrics Evaluaciones Dashboard Candidato Enseñanza Integrador Idioma…" at bounding box center [348, 252] width 541 height 470
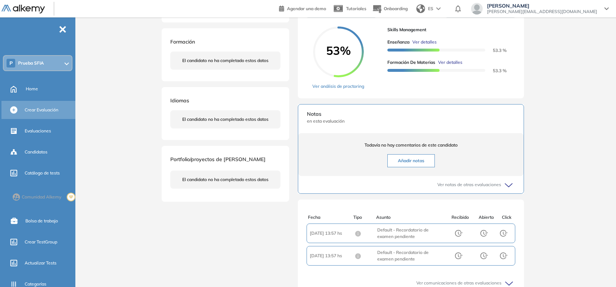
scroll to position [120, 0]
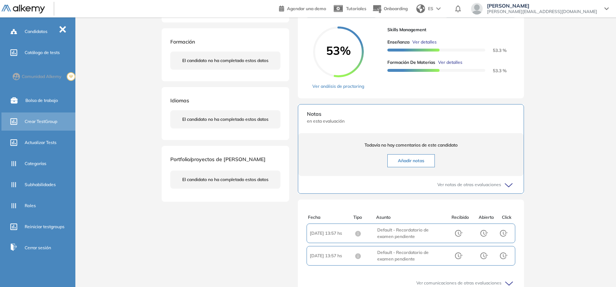
click at [37, 123] on span "Crear TestGroup" at bounding box center [41, 121] width 33 height 7
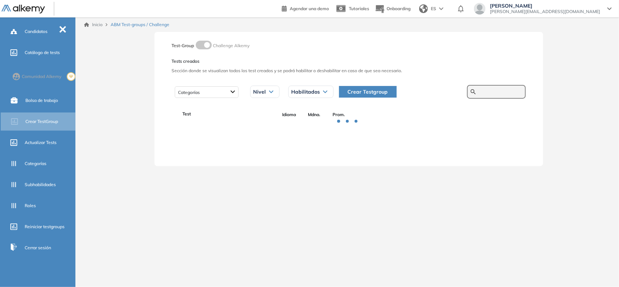
click at [494, 91] on input "text" at bounding box center [501, 91] width 44 height 7
type input "****"
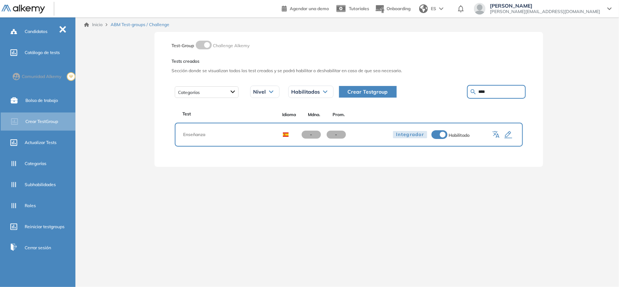
click at [508, 132] on icon "button" at bounding box center [508, 135] width 9 height 9
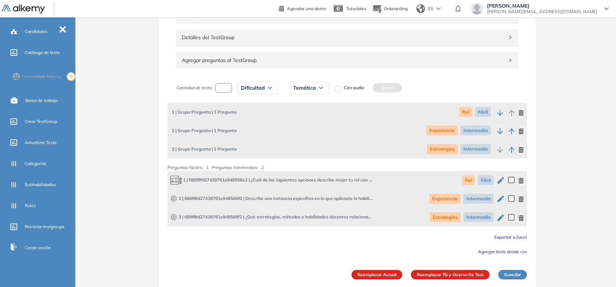
scroll to position [92, 0]
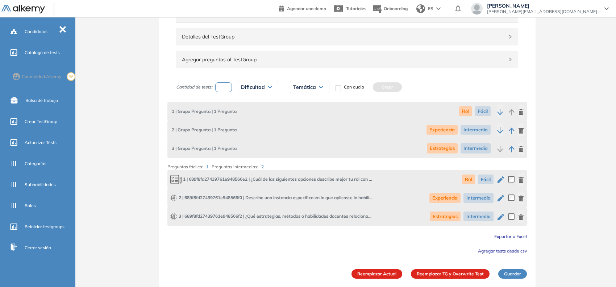
click at [521, 113] on icon "button" at bounding box center [521, 112] width 5 height 6
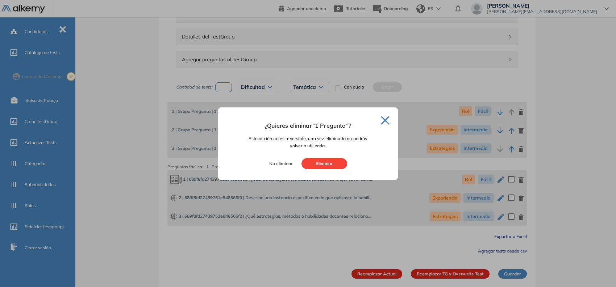
click at [338, 165] on button "Eliminar" at bounding box center [325, 163] width 46 height 11
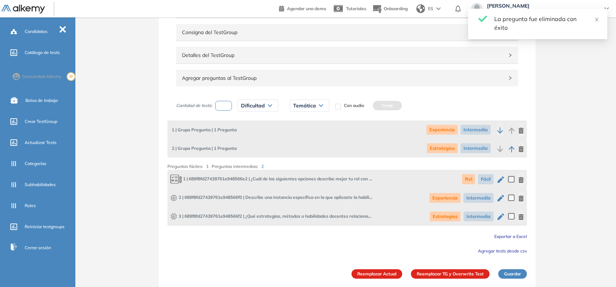
click at [438, 271] on button "Reemplazar TG y Overwrite Test" at bounding box center [450, 273] width 79 height 9
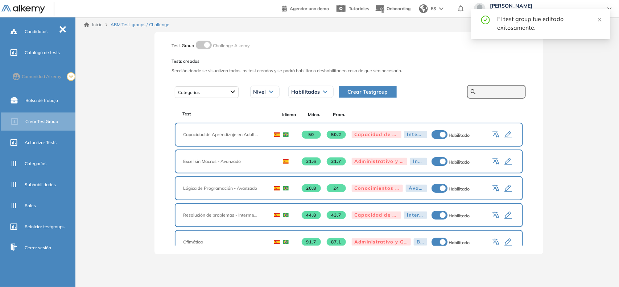
click at [497, 94] on input "text" at bounding box center [501, 91] width 44 height 7
type input "****"
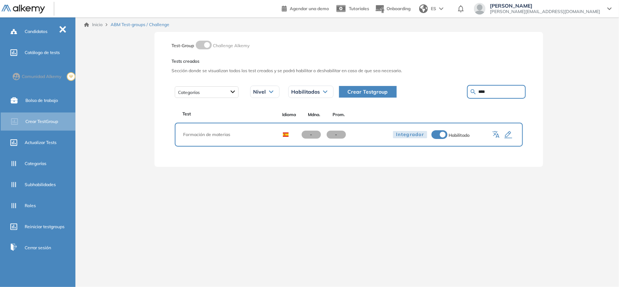
click at [507, 131] on icon "button" at bounding box center [508, 135] width 9 height 9
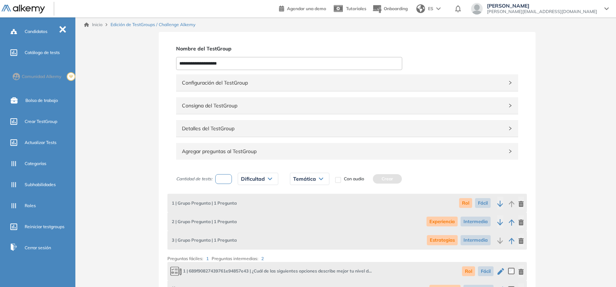
scroll to position [92, 0]
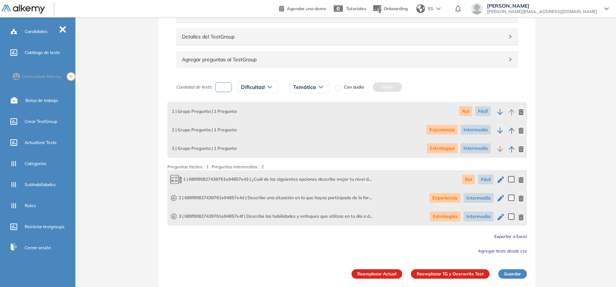
click at [522, 113] on icon "button" at bounding box center [521, 112] width 5 height 6
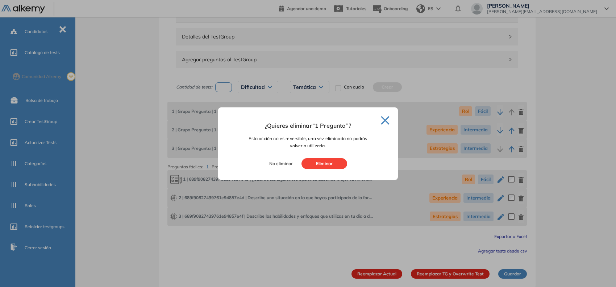
click at [338, 163] on button "Eliminar" at bounding box center [325, 163] width 46 height 11
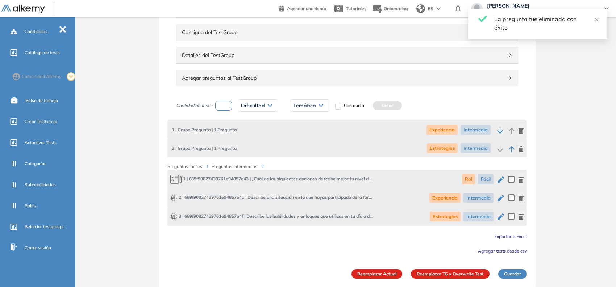
click at [457, 276] on button "Reemplazar TG y Overwrite Test" at bounding box center [450, 273] width 79 height 9
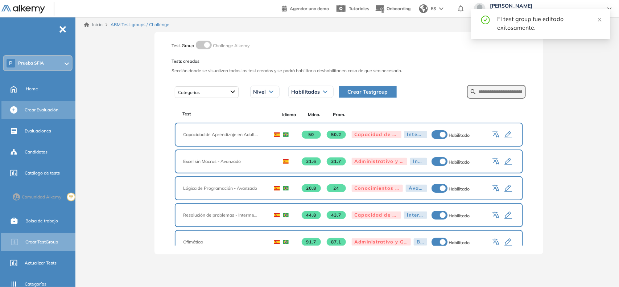
click at [30, 107] on span "Crear Evaluación" at bounding box center [42, 110] width 34 height 7
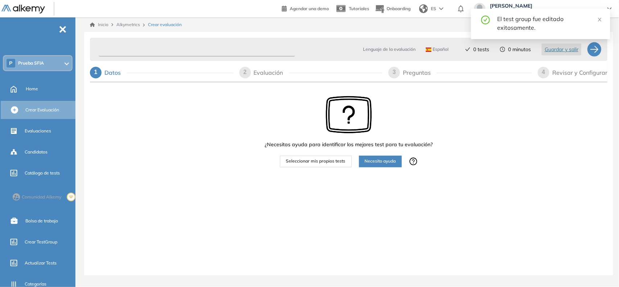
click at [122, 46] on input "text" at bounding box center [197, 49] width 197 height 14
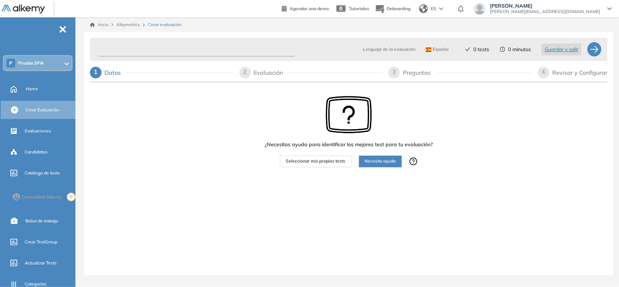
click at [161, 47] on input "text" at bounding box center [197, 49] width 197 height 14
type input "**********"
click at [317, 164] on span "Seleccionar mis propios tests" at bounding box center [315, 161] width 59 height 7
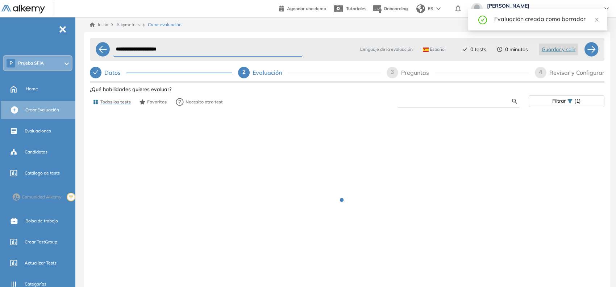
click at [410, 99] on input "text" at bounding box center [457, 101] width 109 height 7
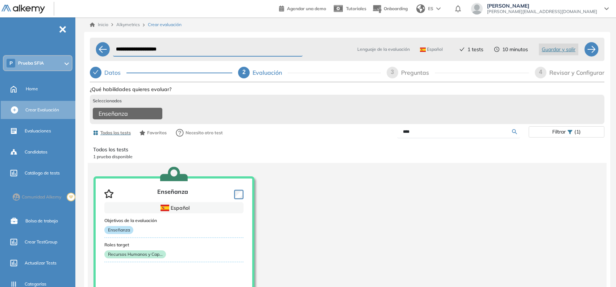
click at [408, 133] on input "****" at bounding box center [457, 131] width 109 height 7
type input "****"
click at [403, 73] on div "Preguntas" at bounding box center [418, 73] width 34 height 12
select select "*****"
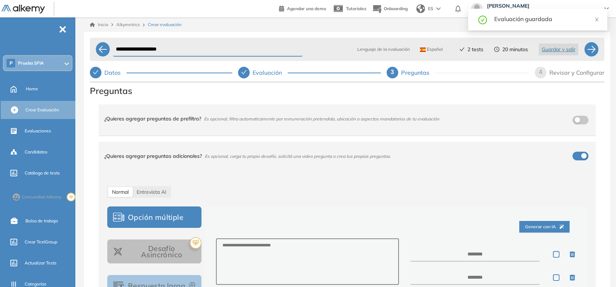
click at [538, 68] on div "4" at bounding box center [541, 73] width 12 height 12
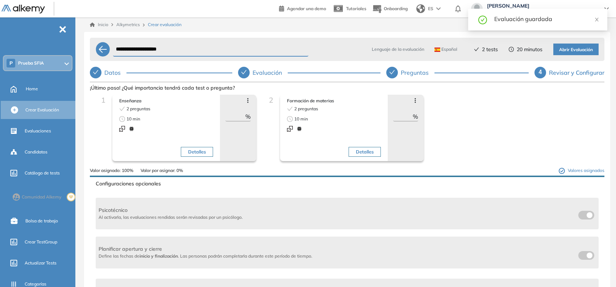
scroll to position [214, 0]
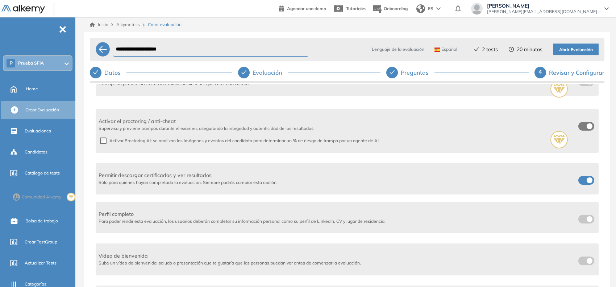
click at [582, 177] on label at bounding box center [587, 180] width 16 height 9
click at [570, 53] on span "Abrir Evaluación" at bounding box center [577, 49] width 34 height 7
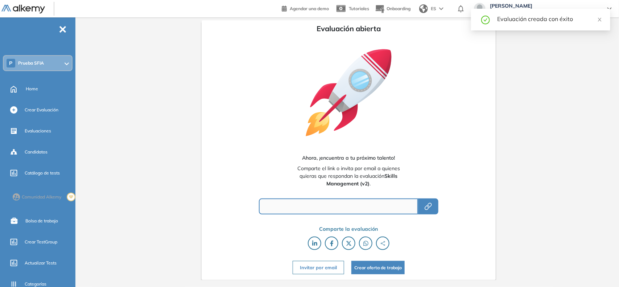
type input "**********"
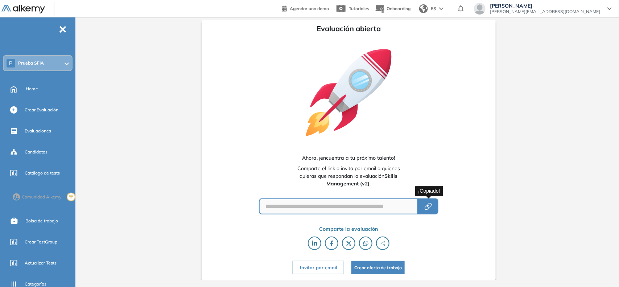
click at [430, 207] on icon "button" at bounding box center [429, 205] width 5 height 5
click at [38, 128] on span "Evaluaciones" at bounding box center [38, 131] width 26 height 7
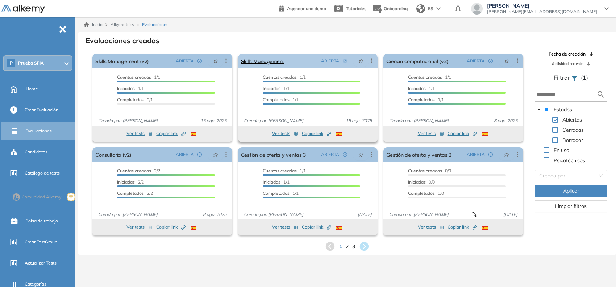
click at [368, 61] on icon at bounding box center [371, 60] width 7 height 7
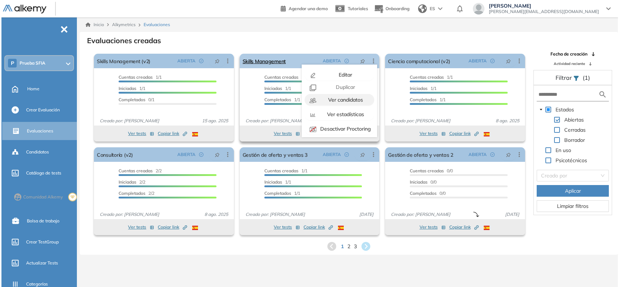
scroll to position [45, 0]
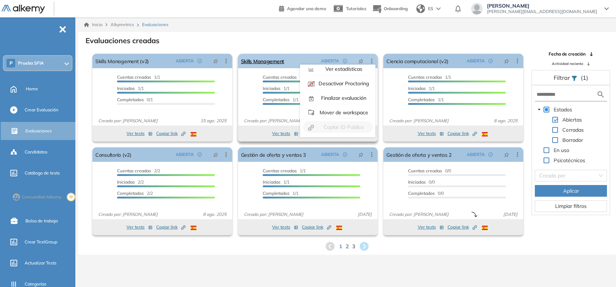
click at [339, 98] on span "Finalizar evaluación" at bounding box center [343, 98] width 47 height 7
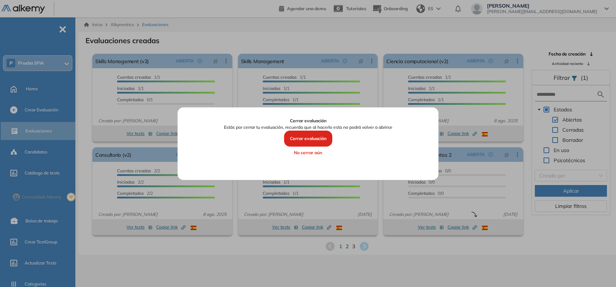
click at [312, 136] on button "Cerrar evaluación" at bounding box center [308, 139] width 48 height 16
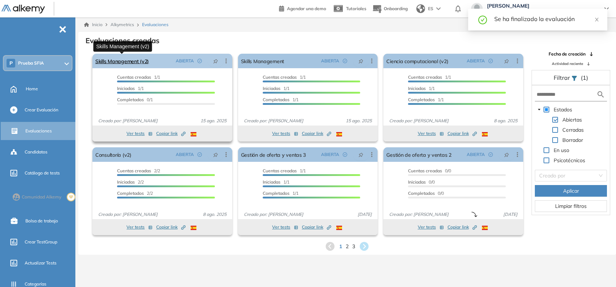
click at [138, 58] on link "Skills Management (v2)" at bounding box center [122, 61] width 54 height 15
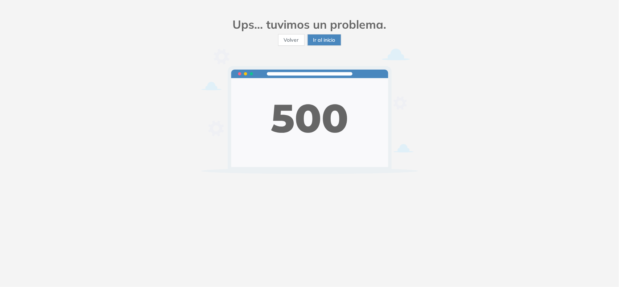
click at [316, 42] on span "Ir al inicio" at bounding box center [324, 40] width 22 height 8
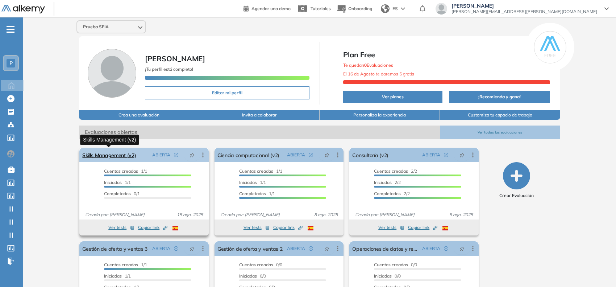
click at [112, 154] on link "Skills Management (v2)" at bounding box center [109, 155] width 54 height 15
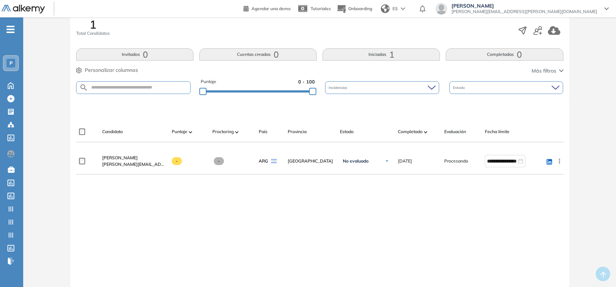
scroll to position [154, 0]
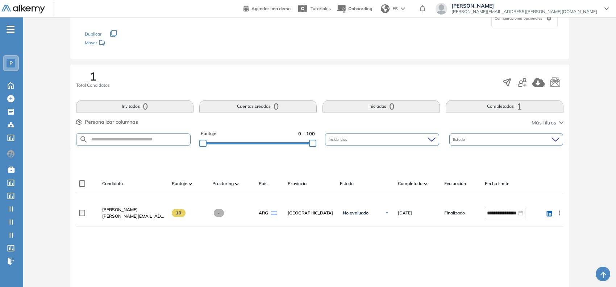
scroll to position [91, 0]
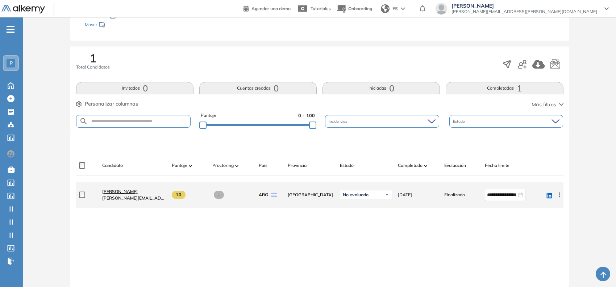
click at [123, 191] on span "[PERSON_NAME]" at bounding box center [120, 191] width 36 height 5
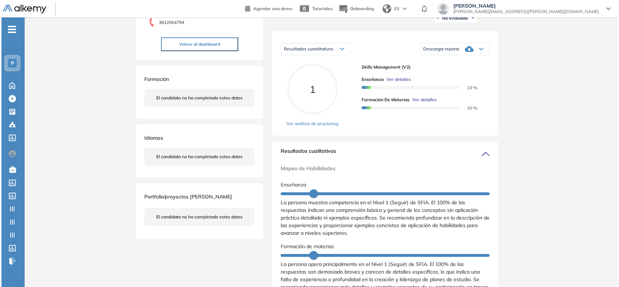
scroll to position [91, 0]
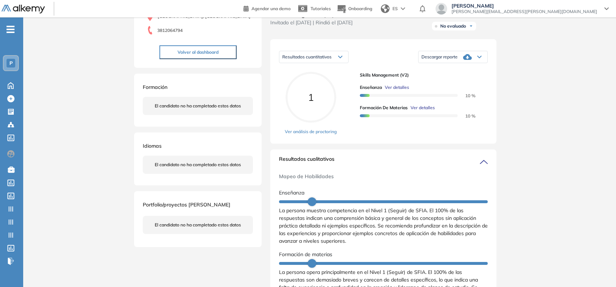
click at [403, 91] on span "Ver detalles" at bounding box center [397, 87] width 24 height 7
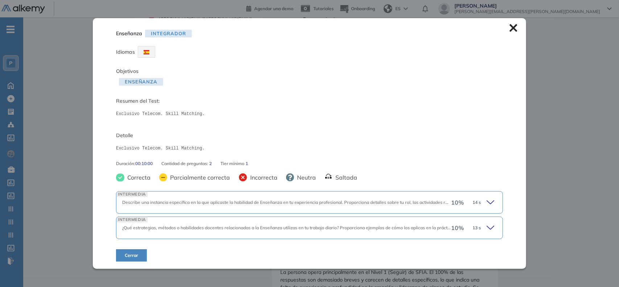
click at [490, 205] on icon at bounding box center [492, 202] width 10 height 10
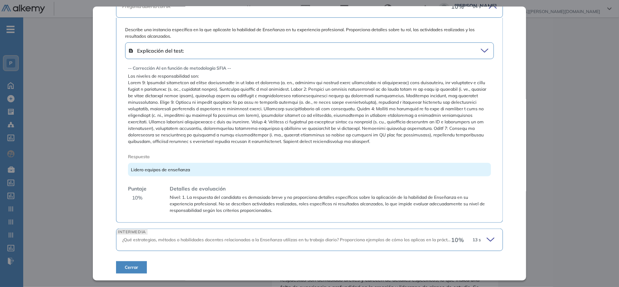
scroll to position [185, 0]
click at [229, 49] on span "Explicación del test:" at bounding box center [215, 50] width 174 height 10
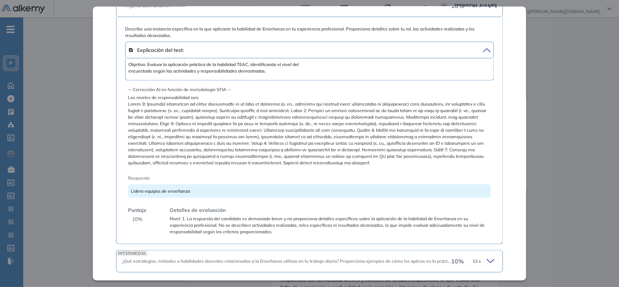
click at [229, 49] on span "Explicación del test:" at bounding box center [215, 50] width 174 height 10
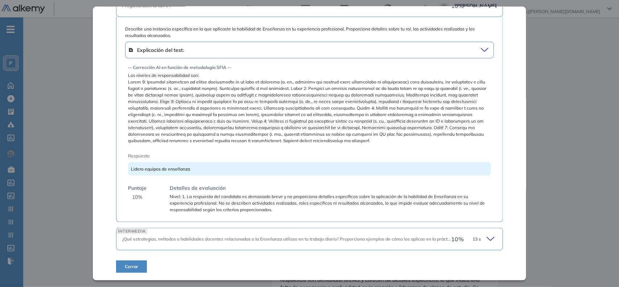
click at [485, 232] on div "INTERMEDIA ¿Qué estrategias, métodos o habilidades docentes relacionadas a la E…" at bounding box center [309, 239] width 387 height 22
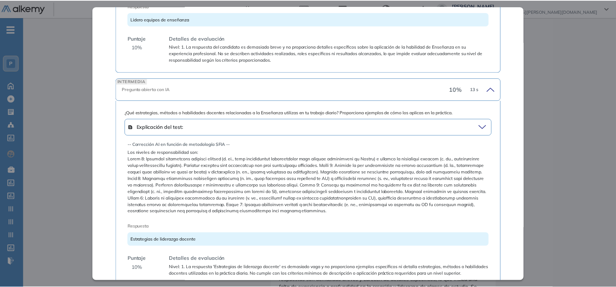
scroll to position [380, 0]
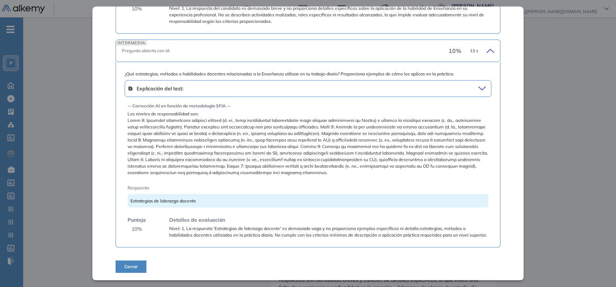
click at [563, 194] on div "Inicio Alkymetrics Evaluaciones Dashboard Candidato Enseñanza Integrador Idioma…" at bounding box center [319, 247] width 593 height 641
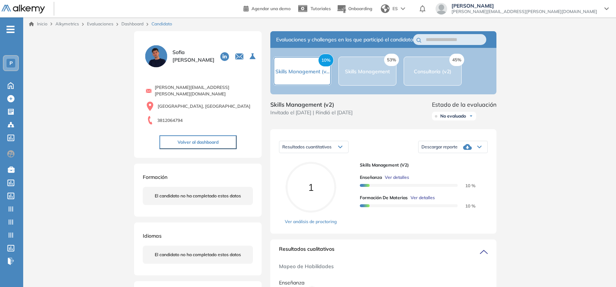
scroll to position [0, 0]
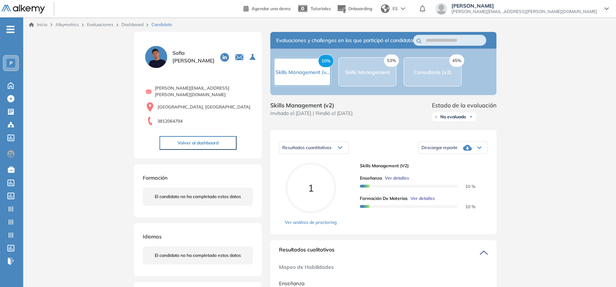
click at [96, 24] on link "Evaluaciones" at bounding box center [100, 24] width 26 height 5
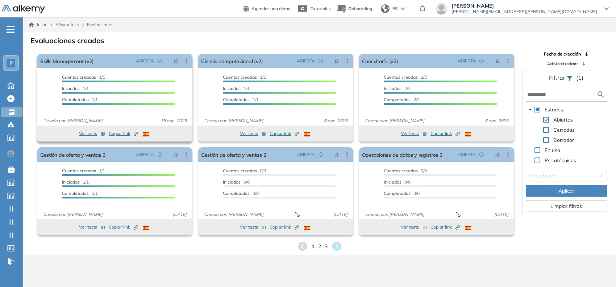
click at [117, 133] on span "Copiar link Created by potrace 1.16, written by [PERSON_NAME] [DATE]-[DATE]" at bounding box center [123, 133] width 29 height 7
